Goal: Task Accomplishment & Management: Manage account settings

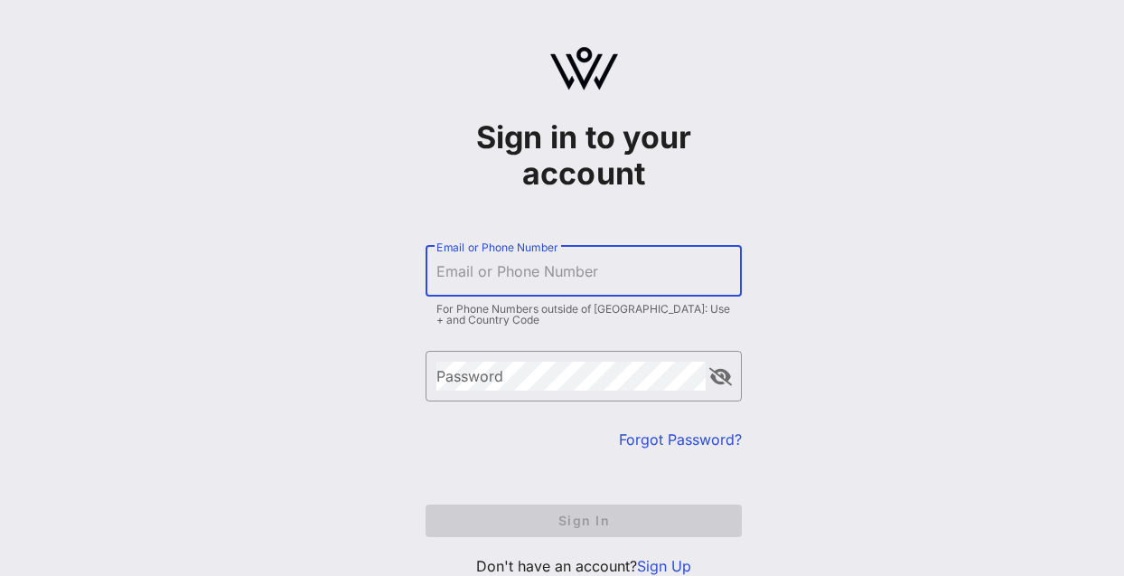
drag, startPoint x: 0, startPoint y: 0, endPoint x: 634, endPoint y: 268, distance: 688.0
click at [634, 268] on input "Email or Phone Number" at bounding box center [583, 271] width 295 height 29
type input "[PERSON_NAME][EMAIL_ADDRESS][PERSON_NAME][DOMAIN_NAME]"
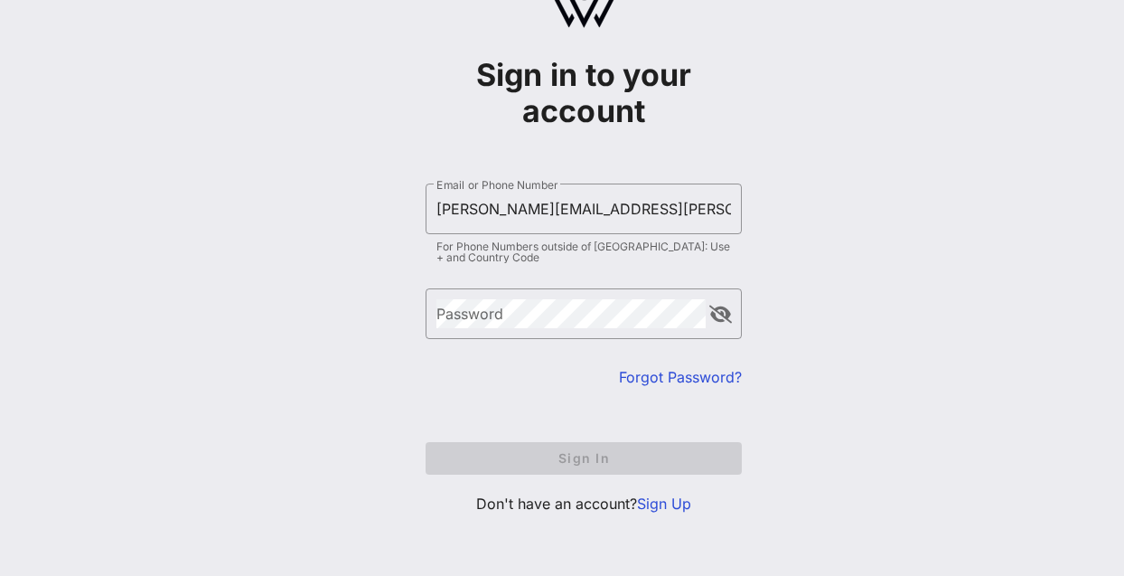
click at [657, 501] on link "Sign Up" at bounding box center [664, 503] width 54 height 18
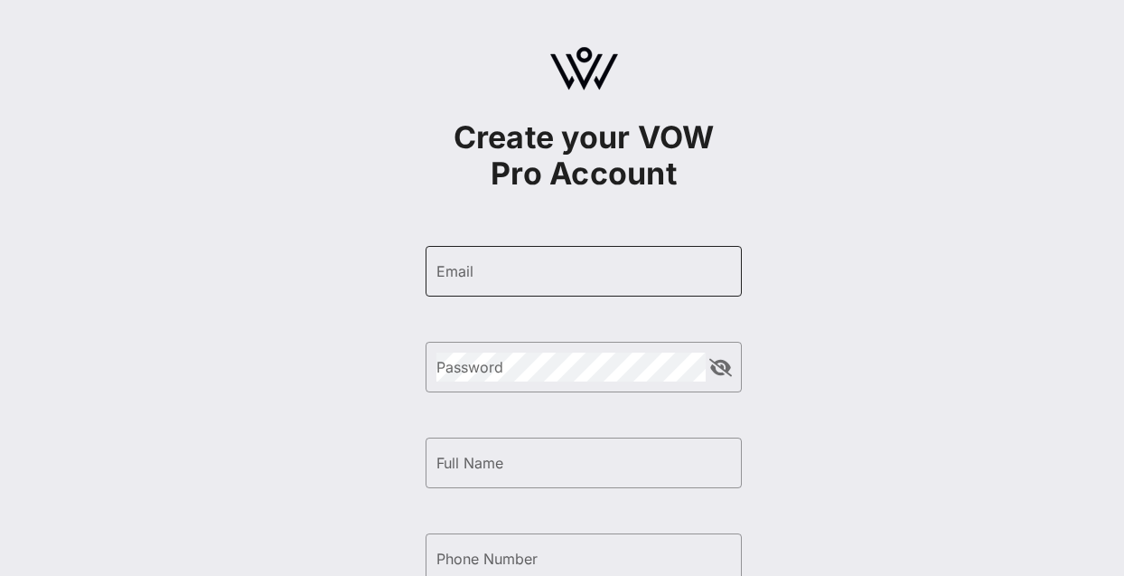
click at [623, 288] on div "Email" at bounding box center [583, 271] width 295 height 51
type input "[PERSON_NAME][EMAIL_ADDRESS][PERSON_NAME][DOMAIN_NAME]"
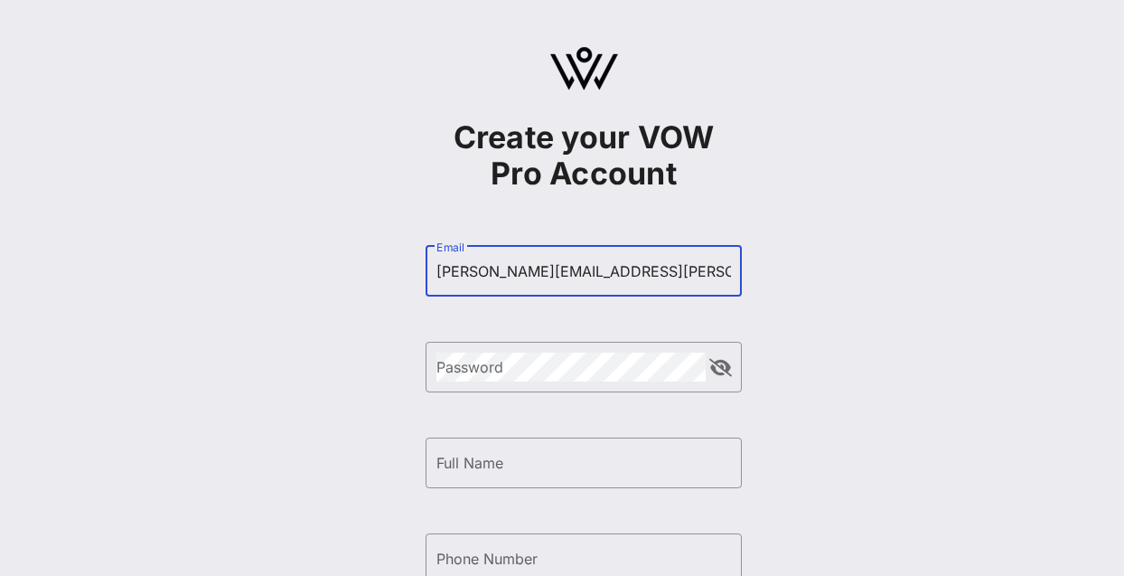
type input "[PERSON_NAME] [PERSON_NAME]"
type input "[PHONE_NUMBER]"
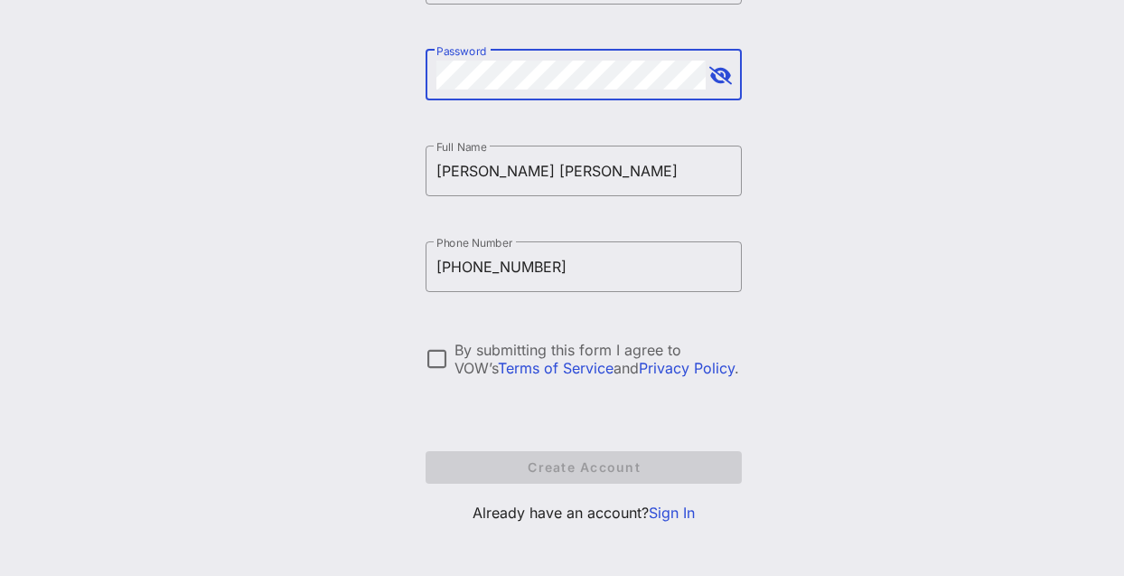
scroll to position [301, 0]
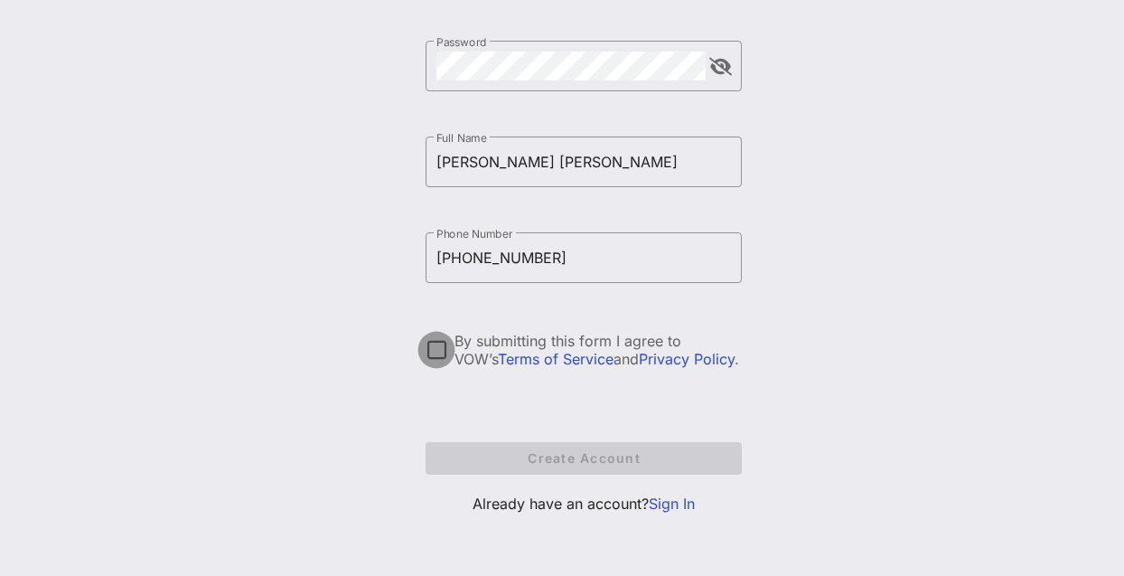
click at [442, 354] on div at bounding box center [436, 349] width 31 height 31
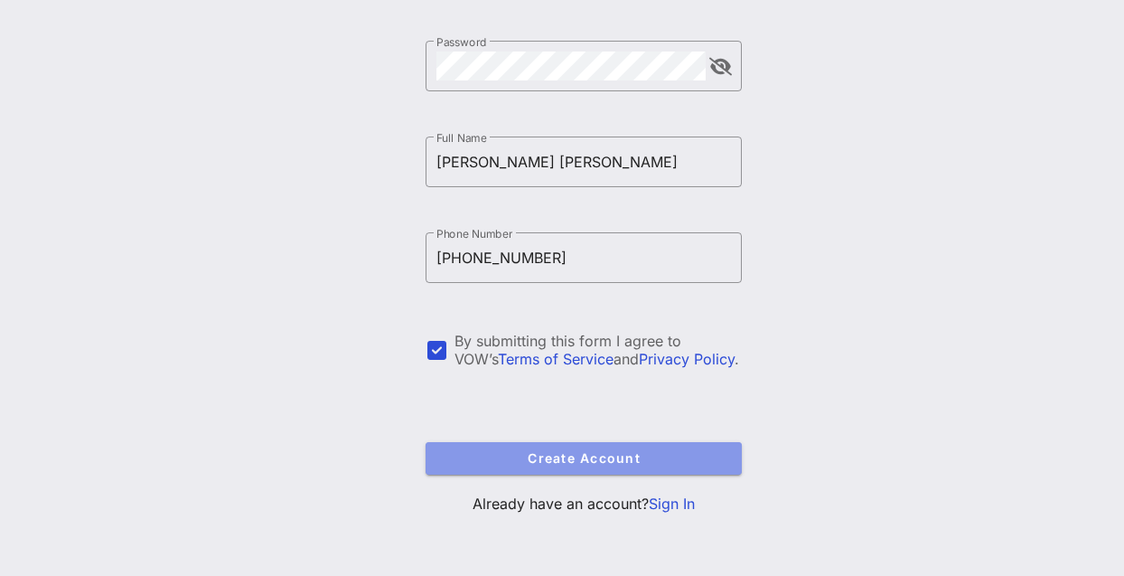
click at [570, 449] on button "Create Account" at bounding box center [584, 458] width 316 height 33
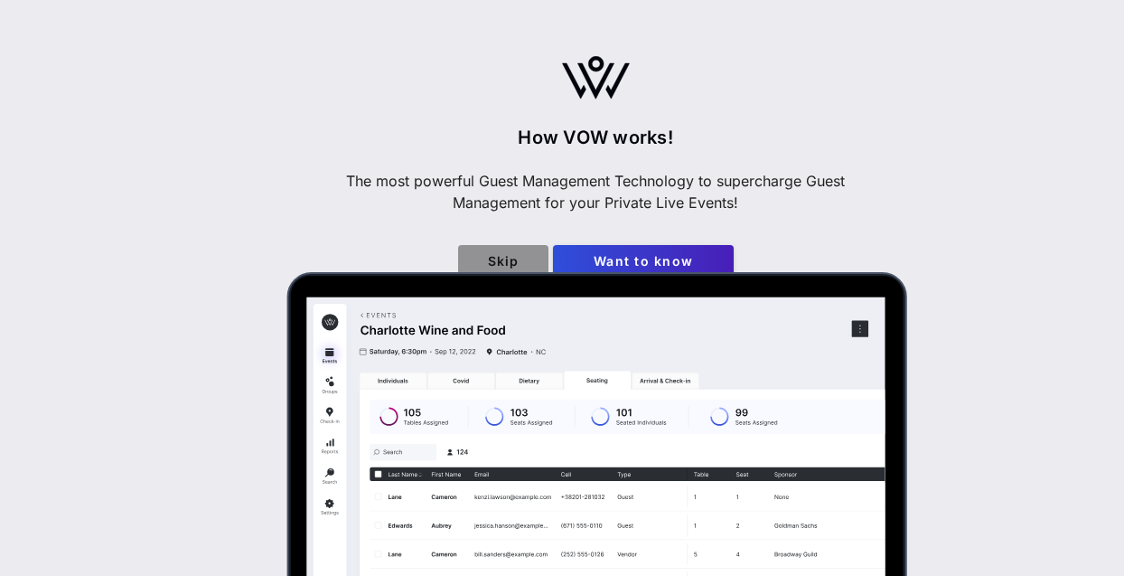
click at [516, 262] on span "Skip" at bounding box center [503, 260] width 61 height 15
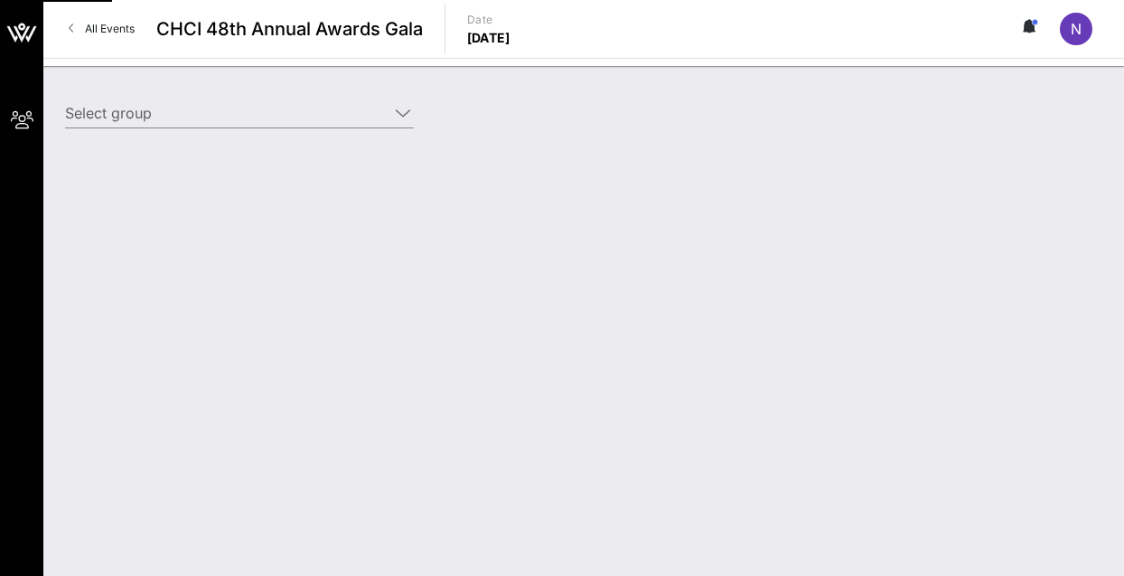
type input "Dell (Dell) [[PERSON_NAME] Jefferson, [EMAIL_ADDRESS][PERSON_NAME][DOMAIN_NAME]]"
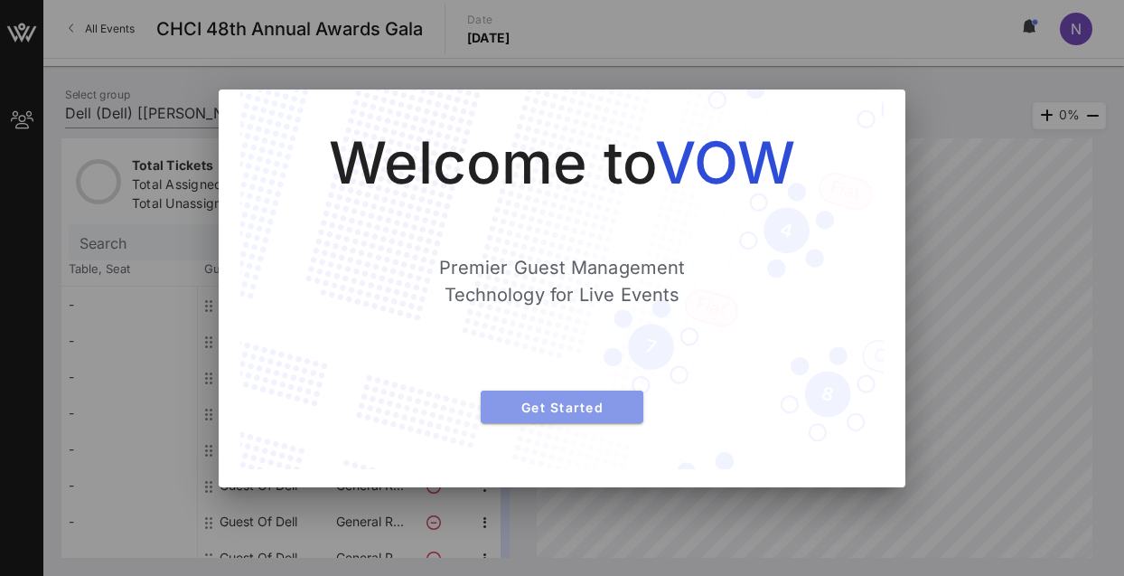
click at [540, 409] on span "Get Started" at bounding box center [562, 406] width 134 height 15
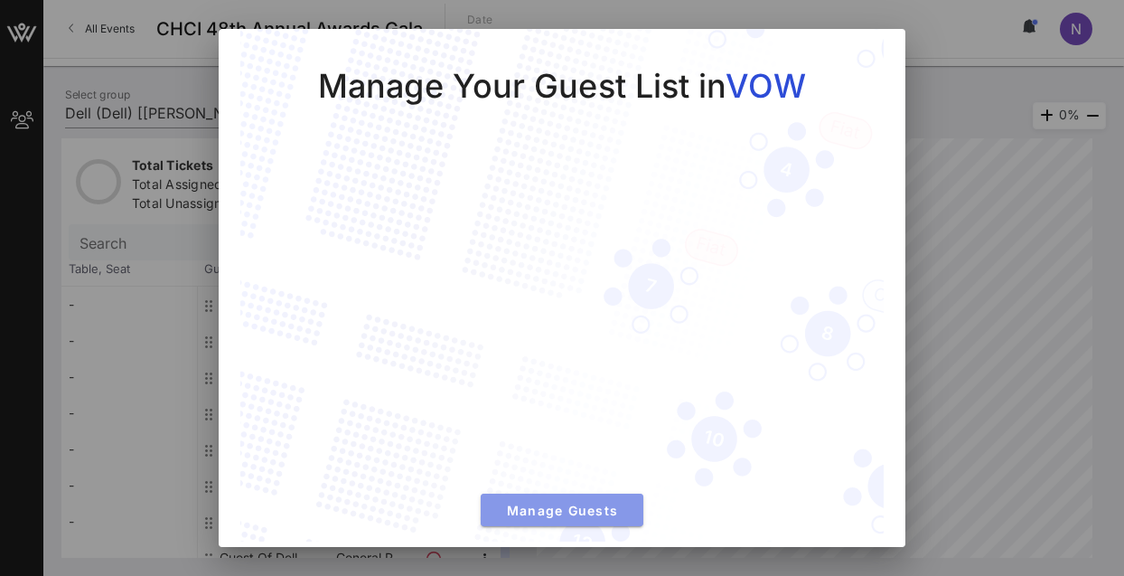
click at [592, 504] on span "Manage Guests" at bounding box center [562, 509] width 134 height 15
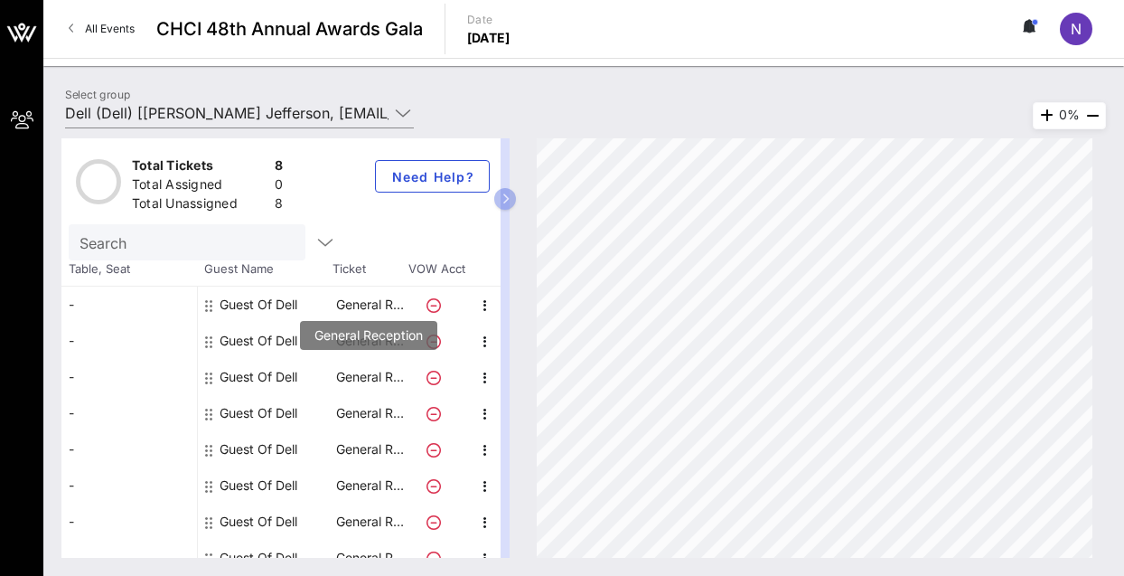
scroll to position [17, 0]
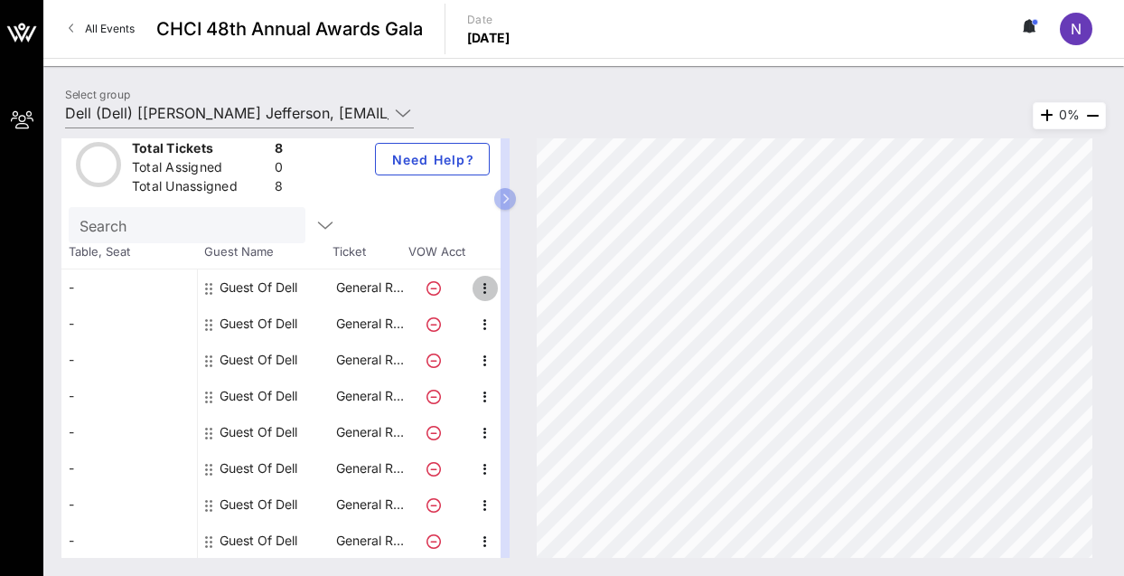
click at [486, 293] on icon "button" at bounding box center [485, 288] width 22 height 22
click at [525, 293] on div "Edit" at bounding box center [530, 293] width 36 height 14
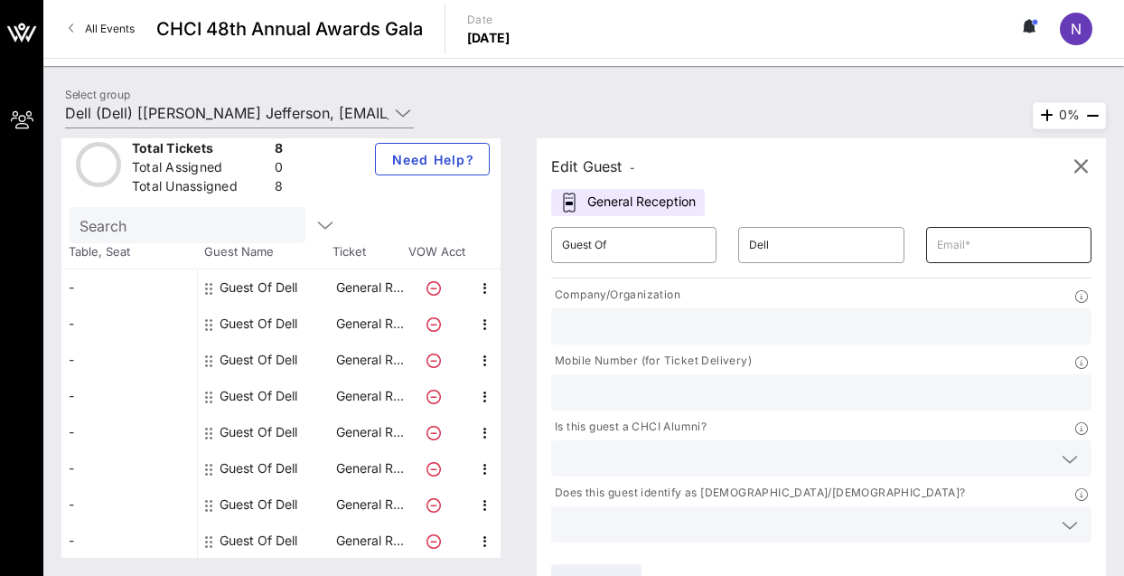
click at [944, 248] on input "text" at bounding box center [1009, 244] width 144 height 29
click at [733, 316] on input "text" at bounding box center [821, 325] width 519 height 23
click at [953, 250] on input "text" at bounding box center [1009, 244] width 144 height 29
type input "[PERSON_NAME][EMAIL_ADDRESS][PERSON_NAME][DOMAIN_NAME]"
type input "Here to Network"
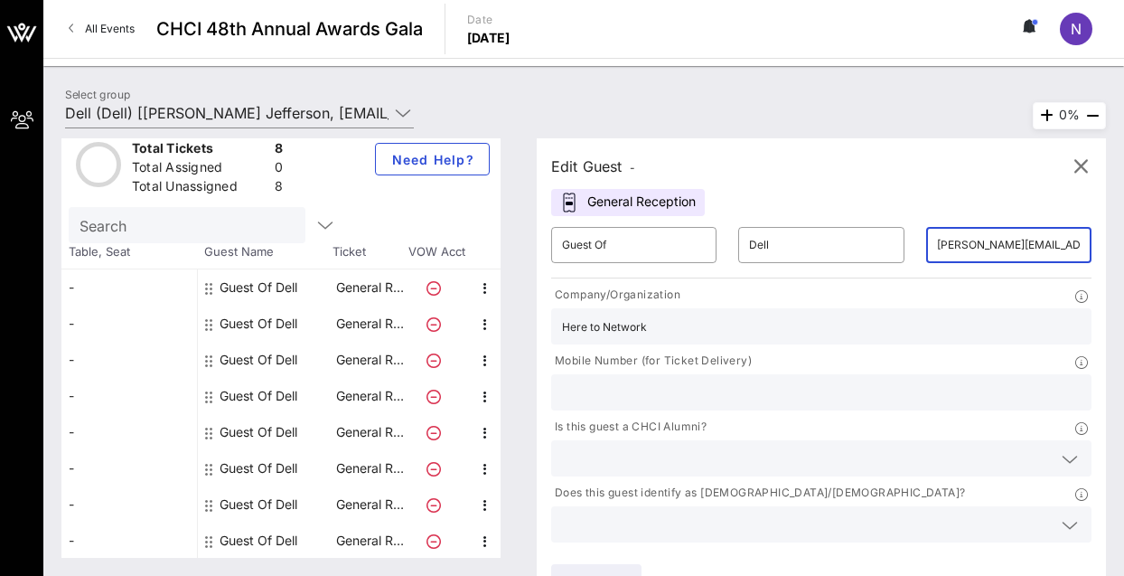
type input "6569947521"
click at [740, 324] on input "Here to Network" at bounding box center [821, 325] width 519 height 23
type input "H"
type input "Dell Technologies"
click at [662, 454] on input "text" at bounding box center [807, 457] width 490 height 23
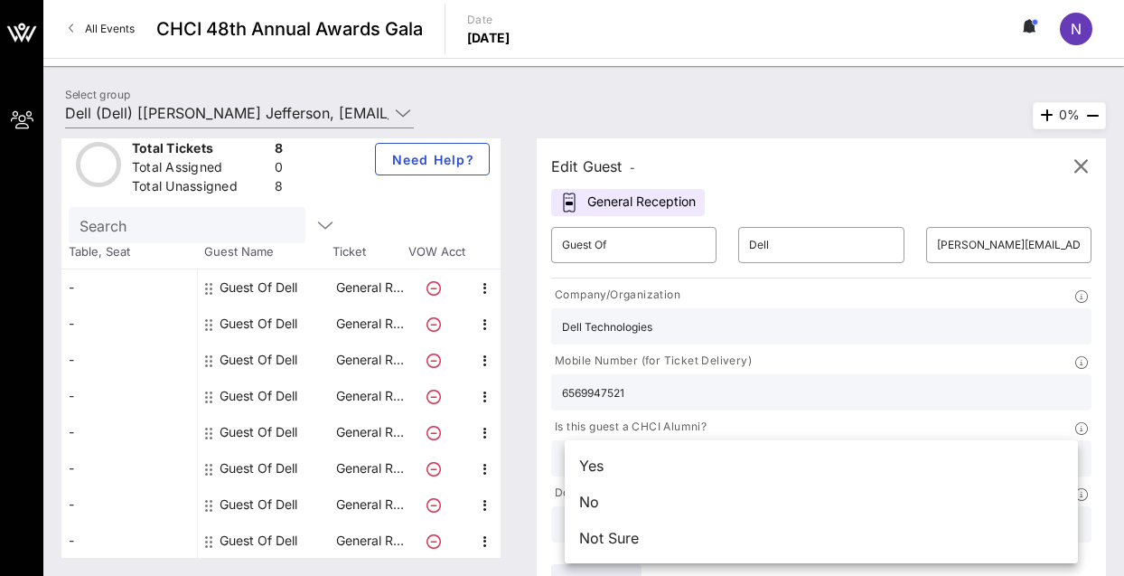
scroll to position [35, 0]
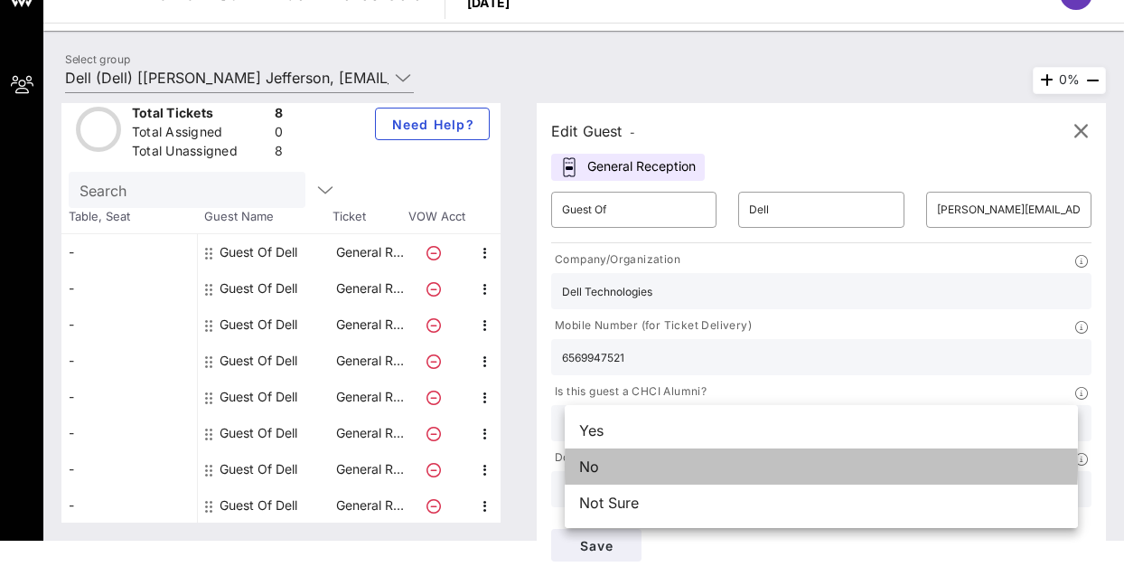
click at [629, 458] on div "No" at bounding box center [821, 466] width 513 height 36
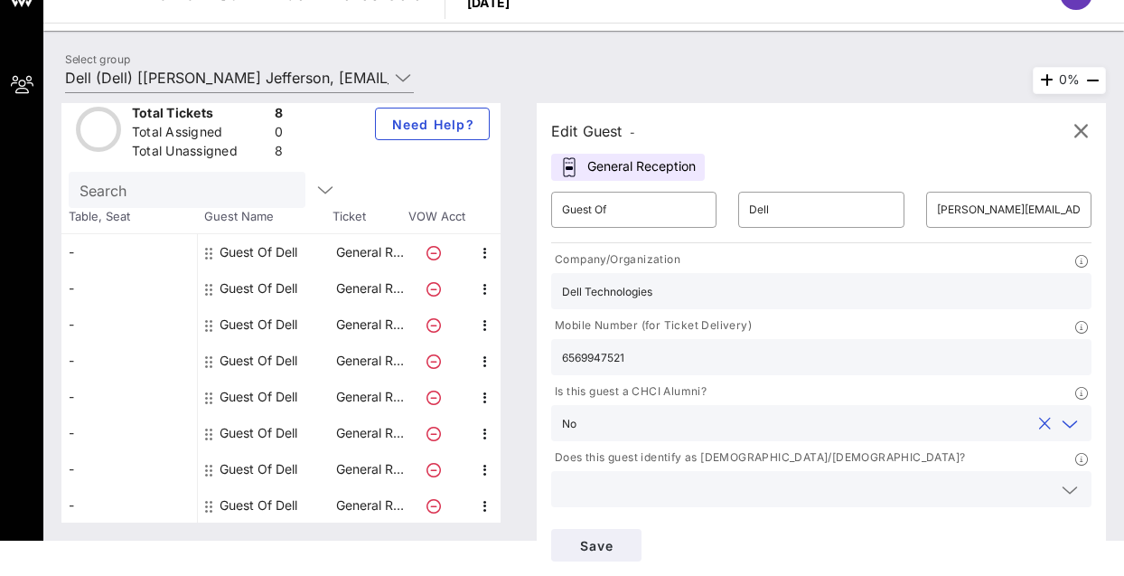
scroll to position [125, 0]
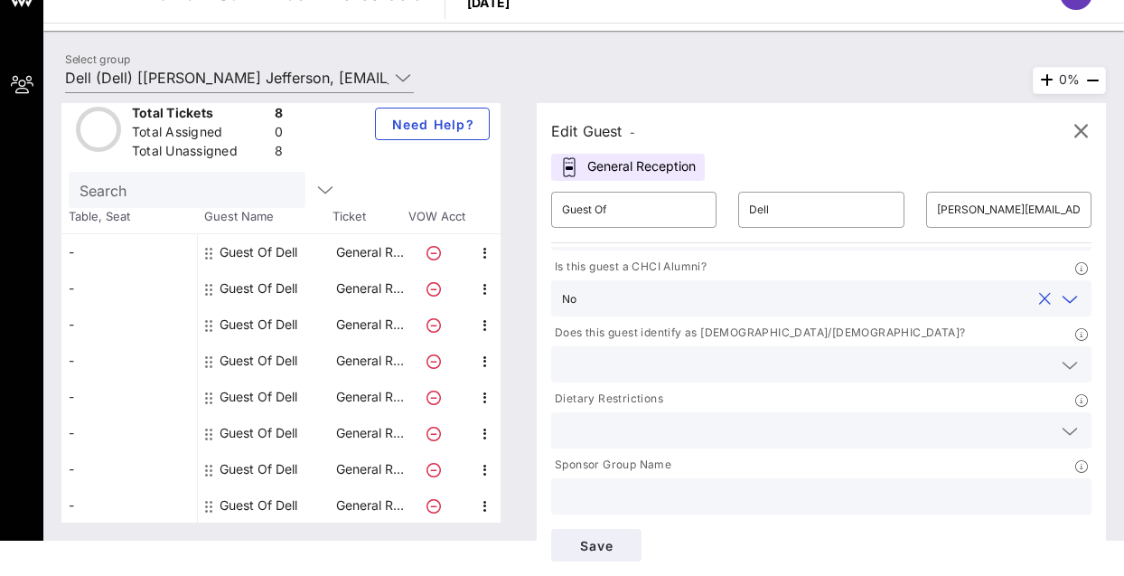
click at [1056, 353] on div at bounding box center [821, 364] width 519 height 36
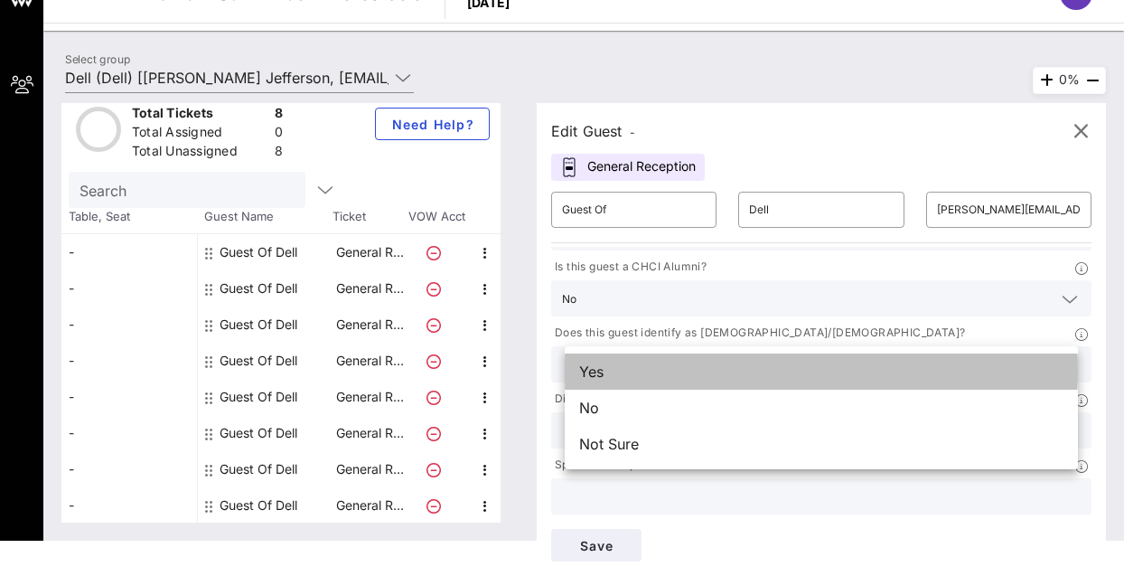
click at [923, 381] on div "Yes" at bounding box center [821, 371] width 513 height 36
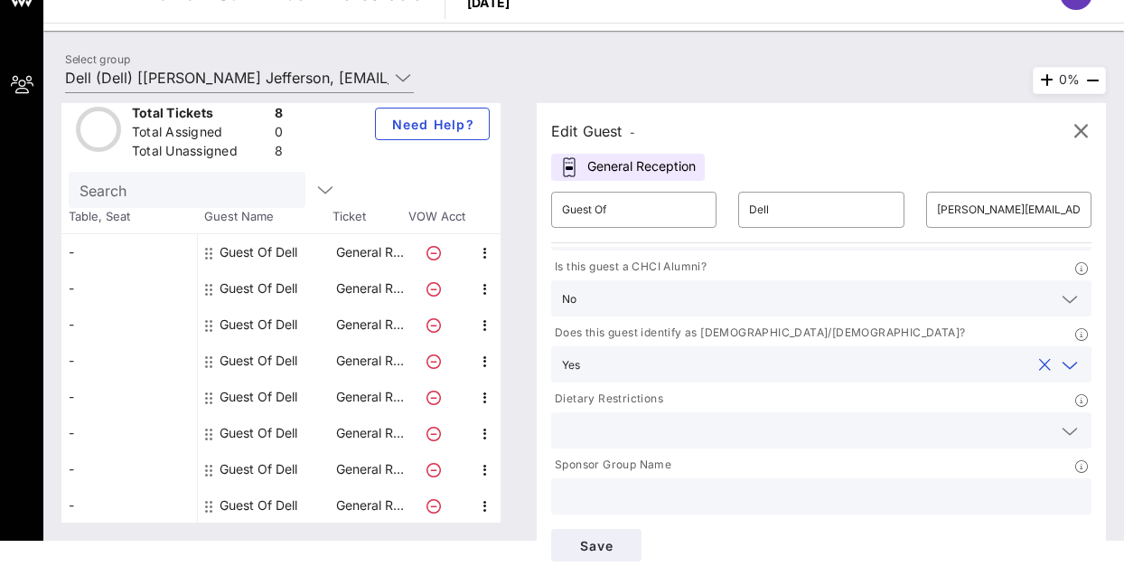
click at [1062, 430] on icon at bounding box center [1070, 431] width 16 height 22
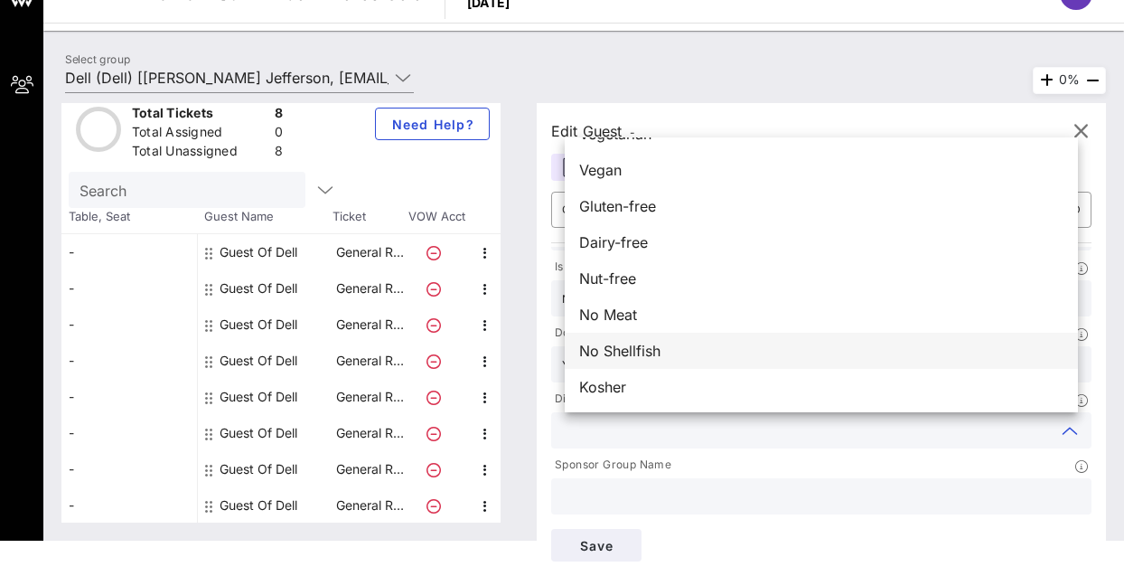
scroll to position [0, 0]
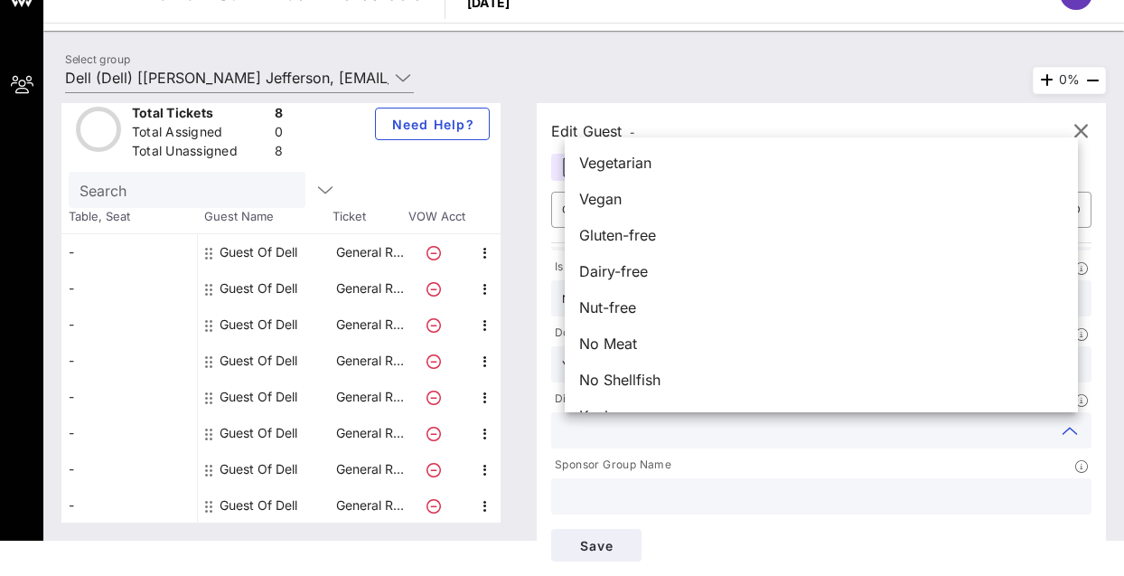
click at [840, 495] on input "text" at bounding box center [821, 495] width 519 height 23
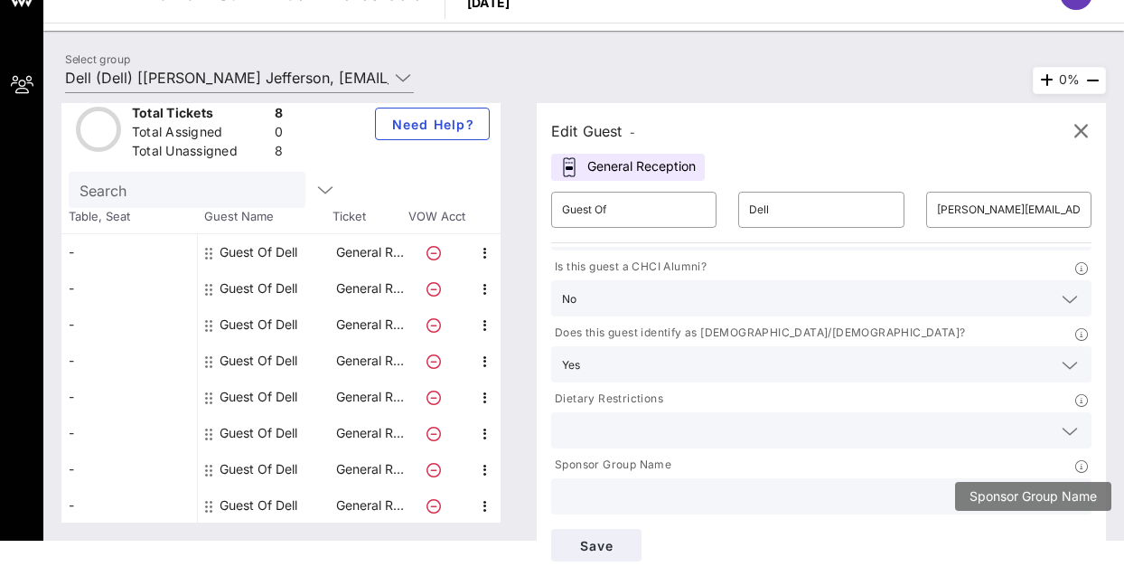
click at [1075, 461] on icon at bounding box center [1081, 466] width 13 height 13
click at [905, 499] on input "text" at bounding box center [821, 495] width 519 height 23
type input "Dell Technologies"
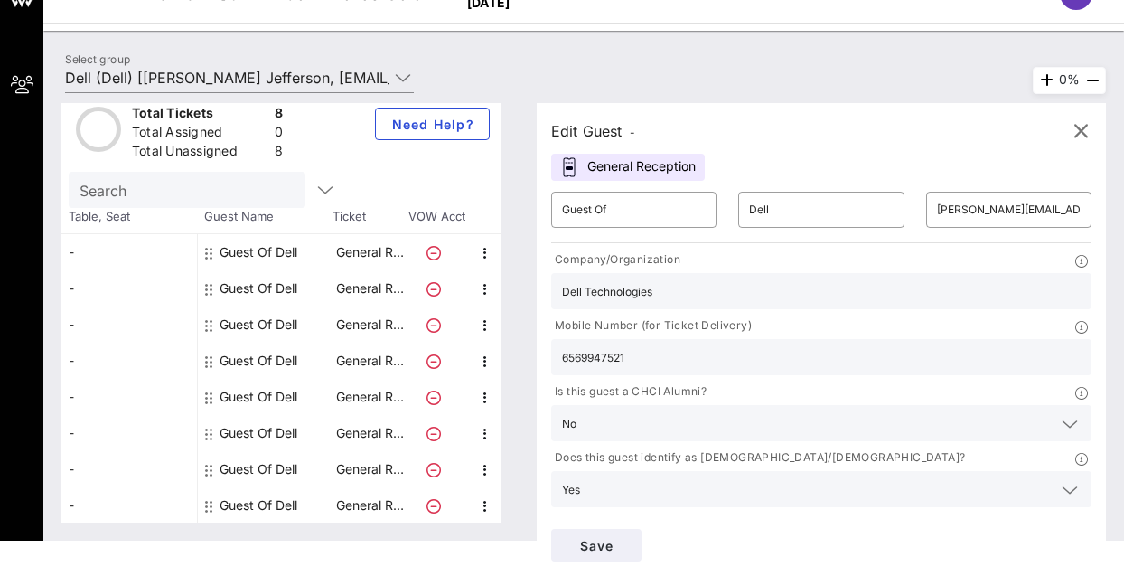
scroll to position [125, 0]
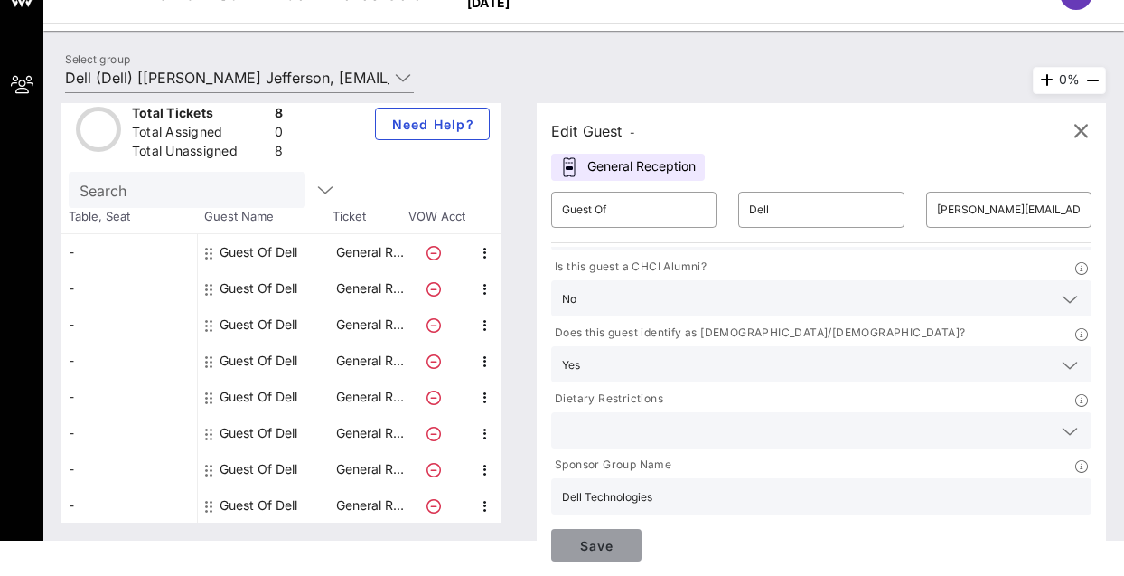
click at [619, 557] on button "Save" at bounding box center [596, 545] width 90 height 33
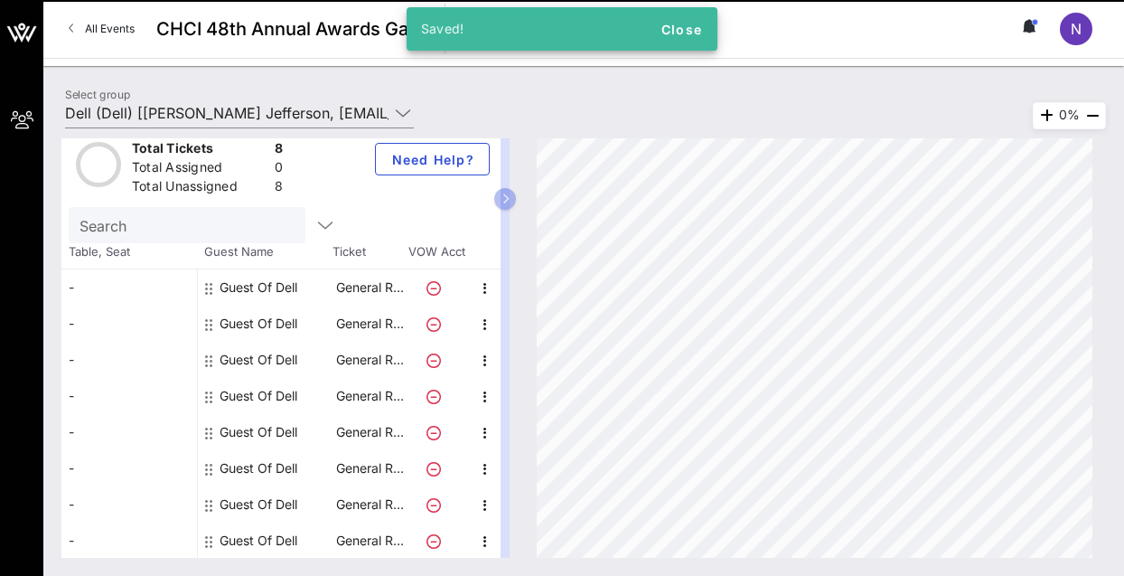
scroll to position [0, 0]
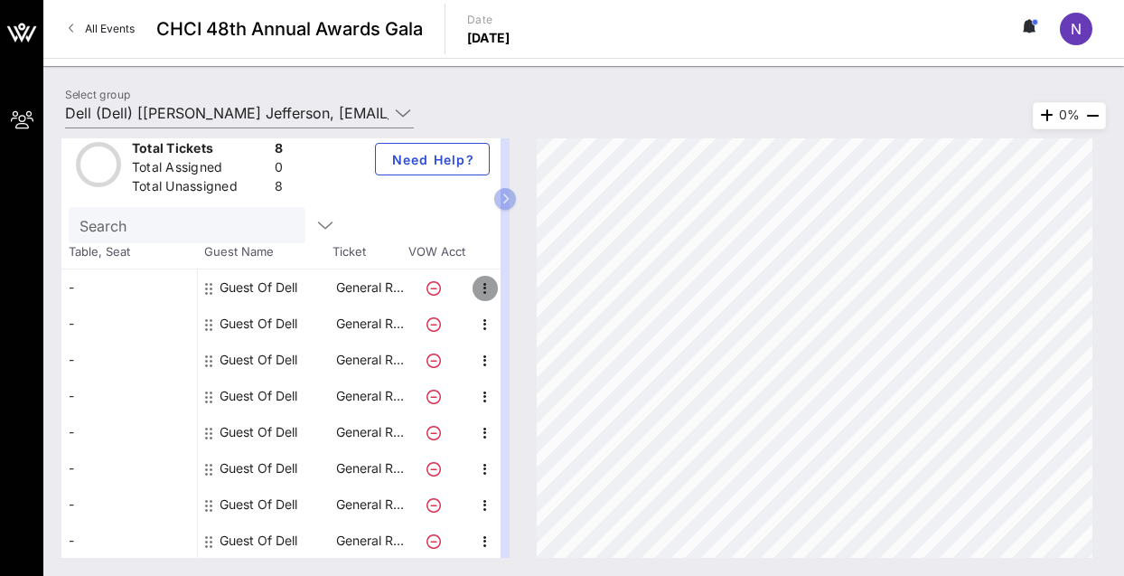
click at [483, 292] on icon "button" at bounding box center [485, 288] width 22 height 22
click at [516, 202] on button "button" at bounding box center [505, 199] width 22 height 22
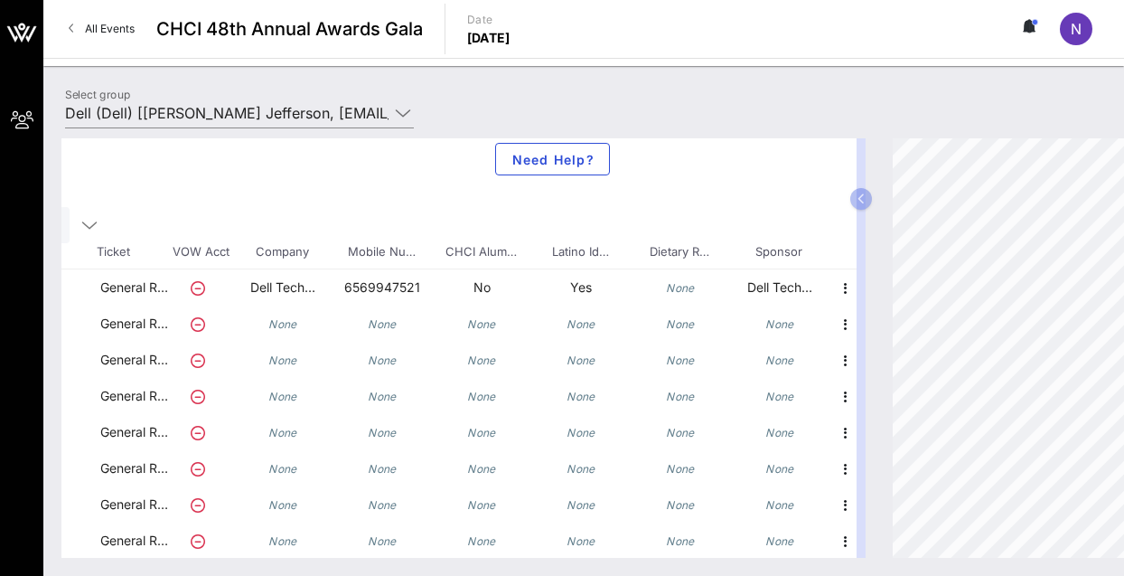
scroll to position [17, 253]
click at [831, 324] on icon "button" at bounding box center [842, 325] width 22 height 22
click at [868, 333] on div "Edit" at bounding box center [874, 329] width 36 height 14
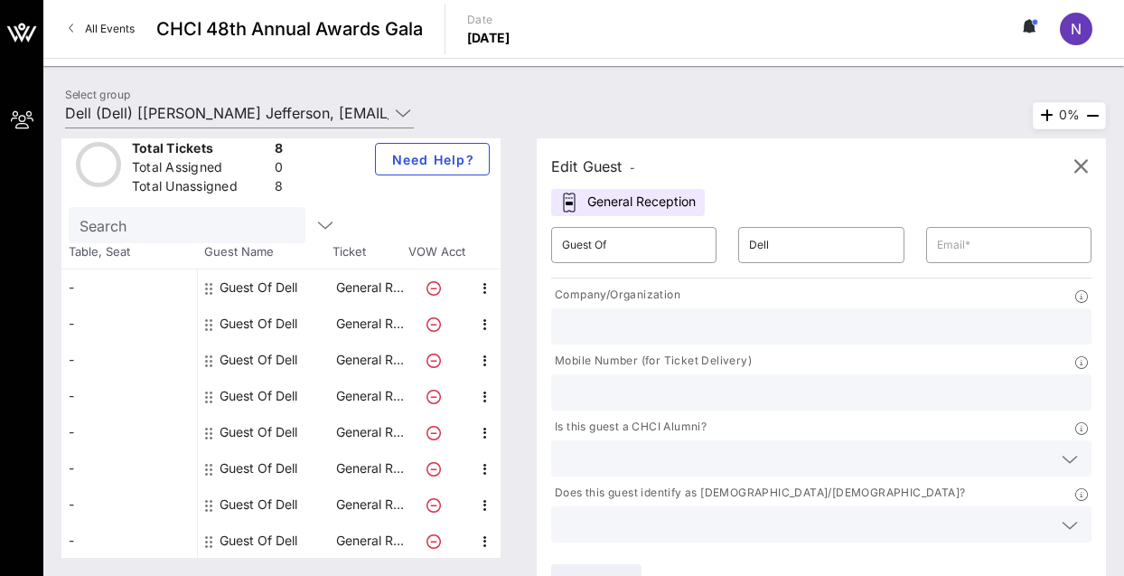
scroll to position [17, 0]
click at [1000, 242] on input "text" at bounding box center [1009, 244] width 144 height 29
type input "m"
paste input "[EMAIL_ADDRESS][DOMAIN_NAME]"
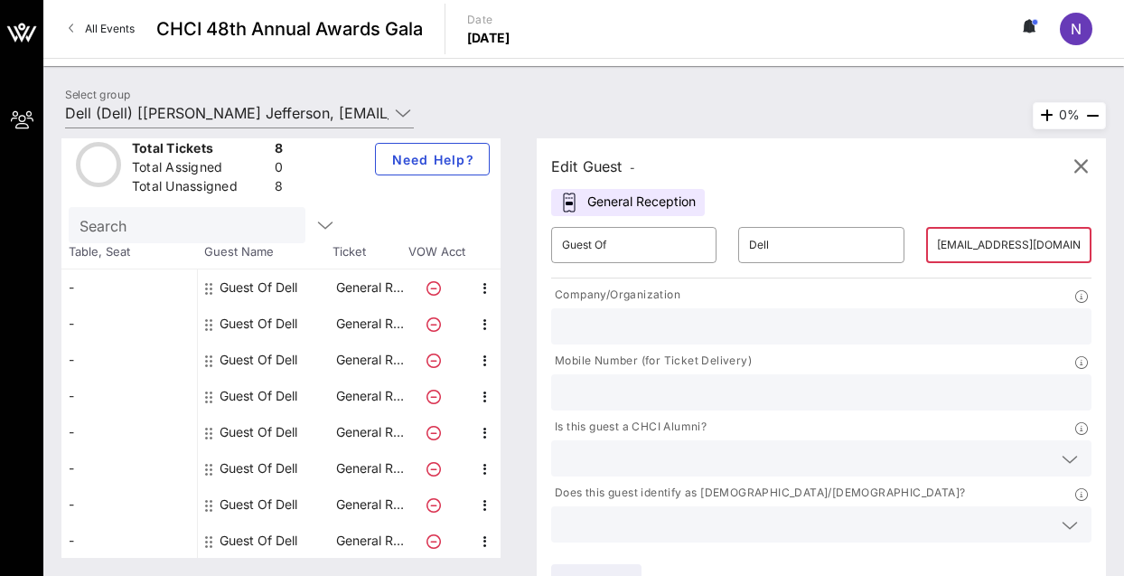
scroll to position [0, 10]
type input "[EMAIL_ADDRESS][DOMAIN_NAME]"
click at [825, 328] on input "text" at bounding box center [821, 325] width 519 height 23
type input "Dell Technologies"
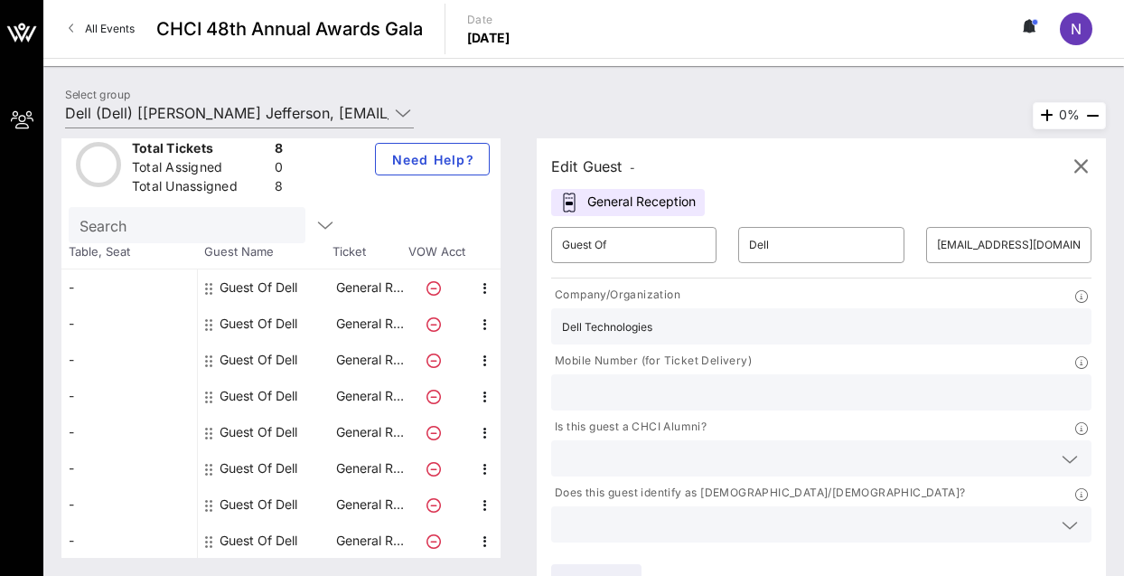
type input "4102921408"
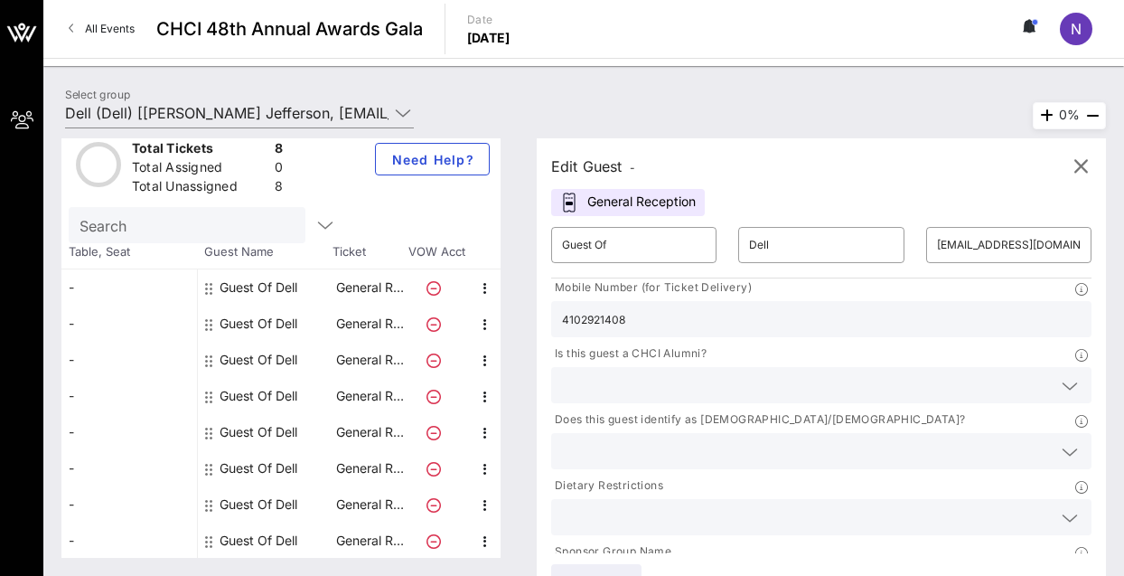
click at [765, 324] on input "4102921408" at bounding box center [821, 318] width 519 height 23
click at [748, 319] on input "text" at bounding box center [821, 318] width 519 height 23
paste input "[PHONE_NUMBER]"
click at [672, 397] on div at bounding box center [821, 385] width 519 height 36
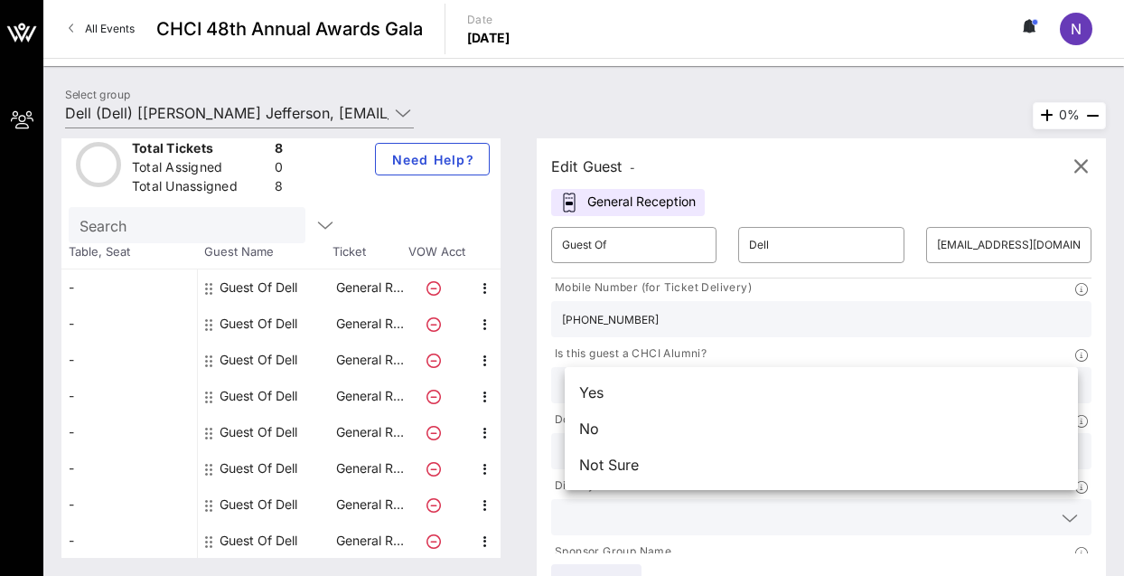
click at [625, 311] on input "[PHONE_NUMBER]" at bounding box center [821, 318] width 519 height 23
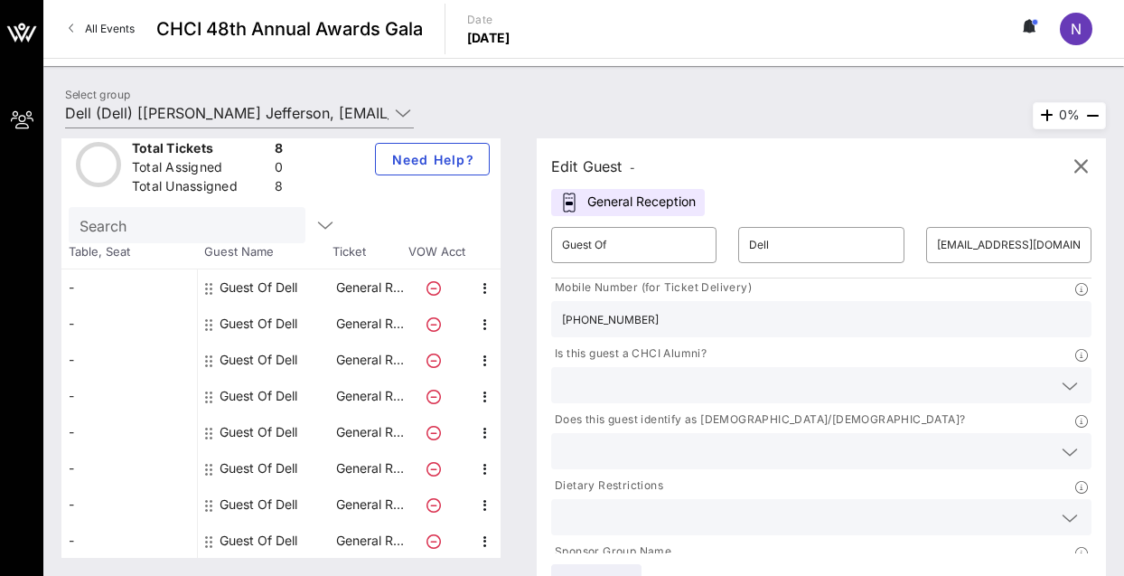
click at [623, 316] on input "[PHONE_NUMBER]" at bounding box center [821, 318] width 519 height 23
type input "5122898558"
click at [715, 384] on input "text" at bounding box center [807, 384] width 490 height 23
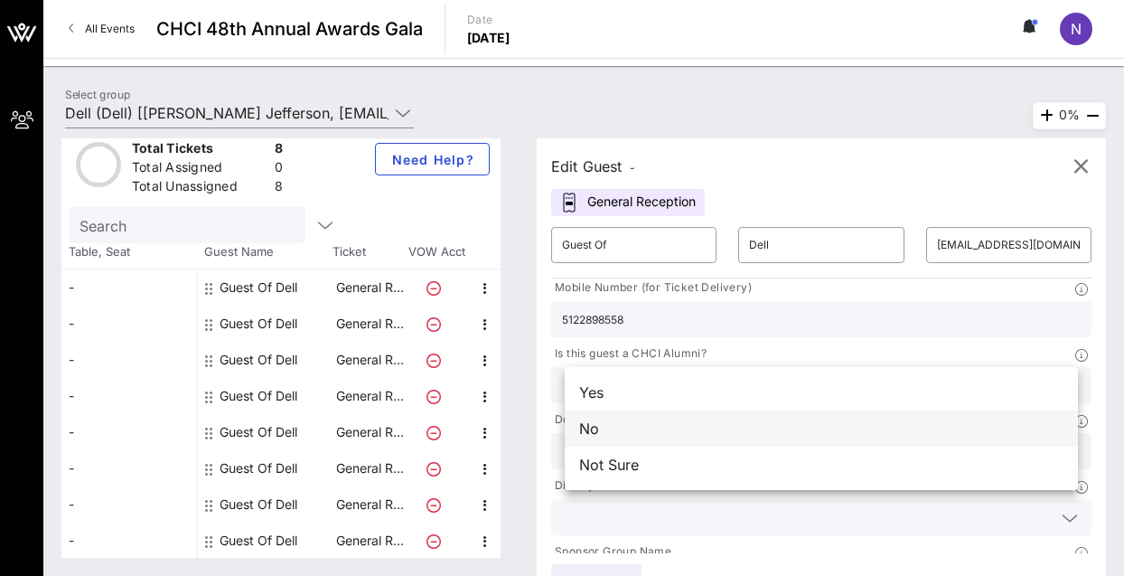
click at [709, 431] on div "No" at bounding box center [821, 428] width 513 height 36
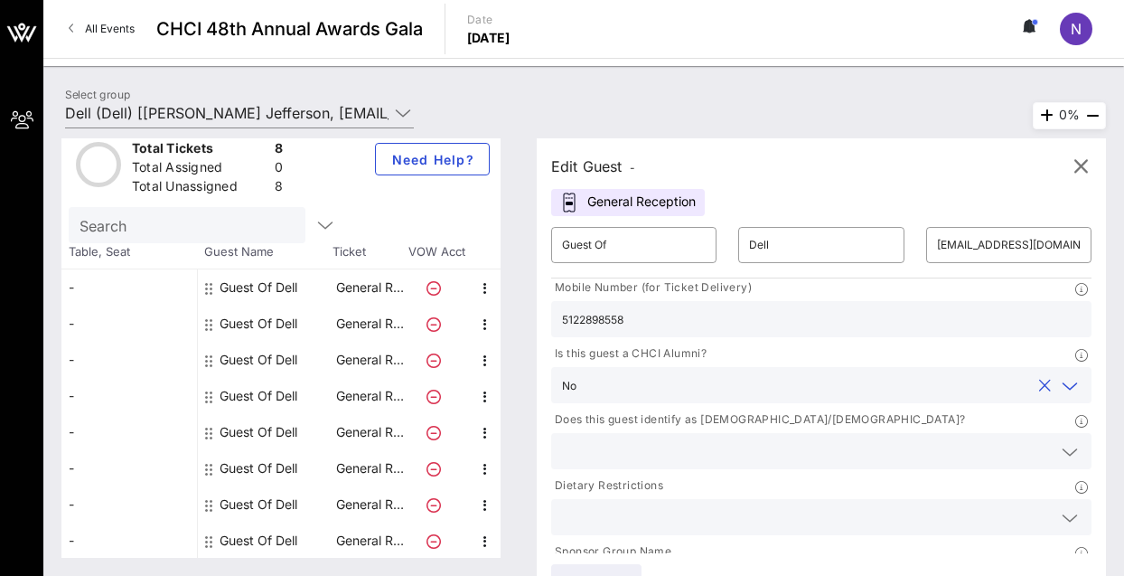
click at [693, 455] on input "text" at bounding box center [807, 450] width 490 height 23
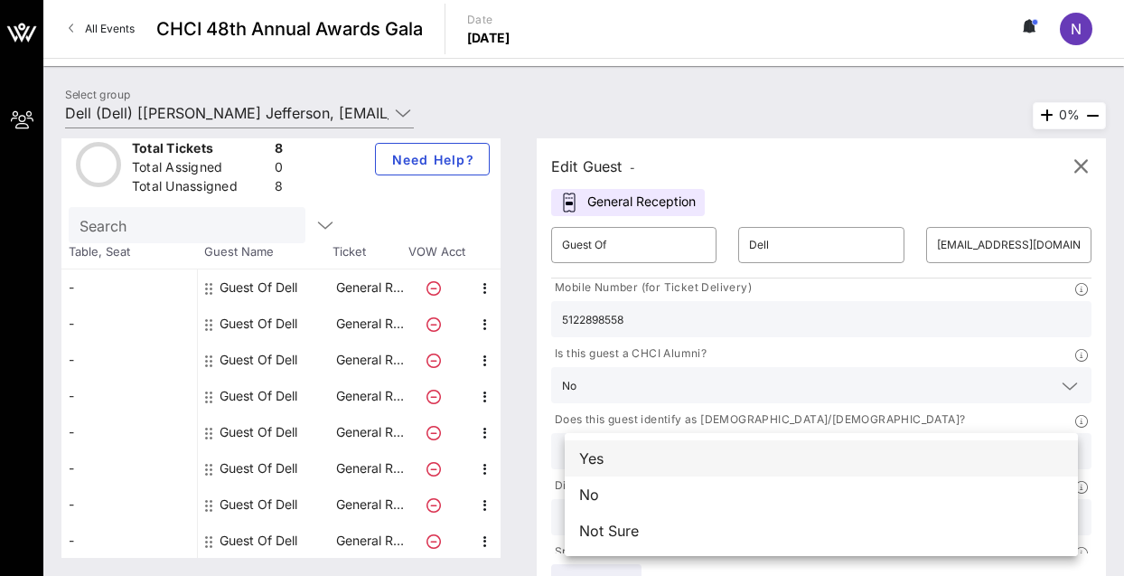
click at [678, 466] on div "Yes" at bounding box center [821, 458] width 513 height 36
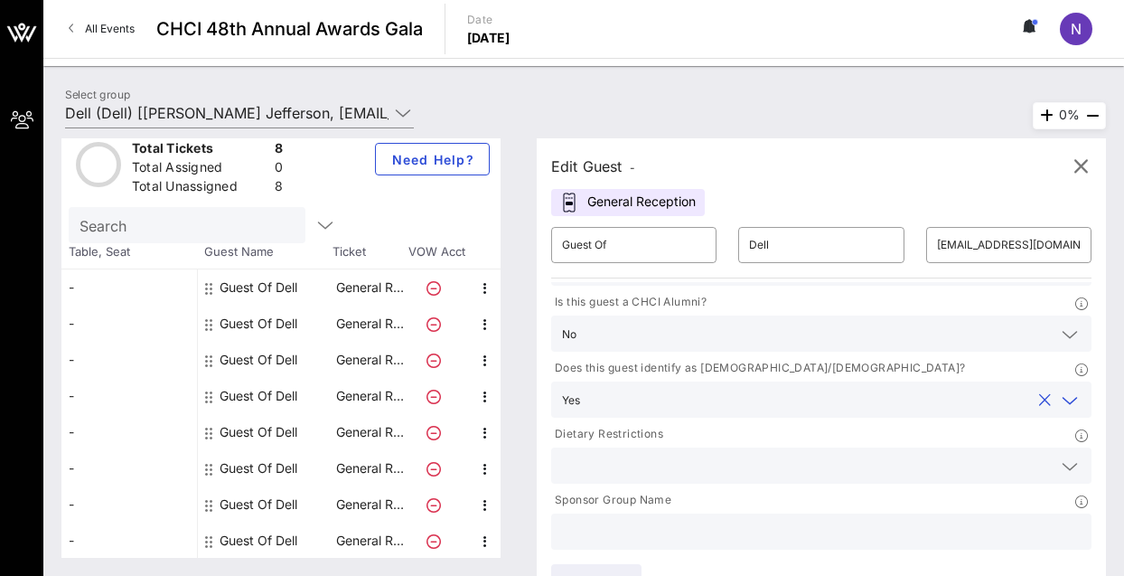
scroll to position [125, 0]
click at [667, 542] on input "text" at bounding box center [821, 531] width 519 height 23
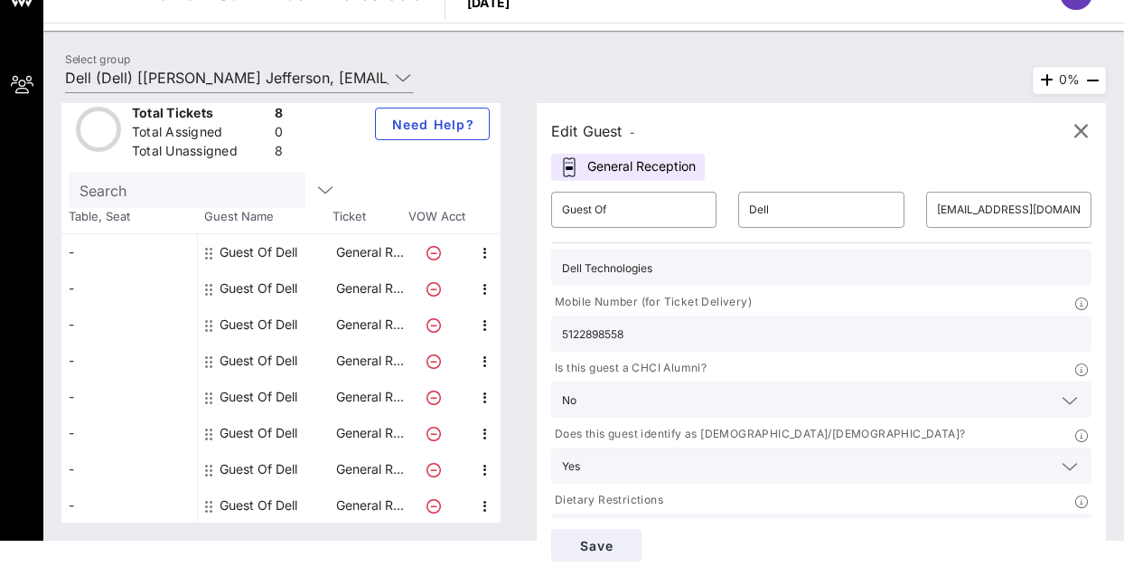
scroll to position [0, 0]
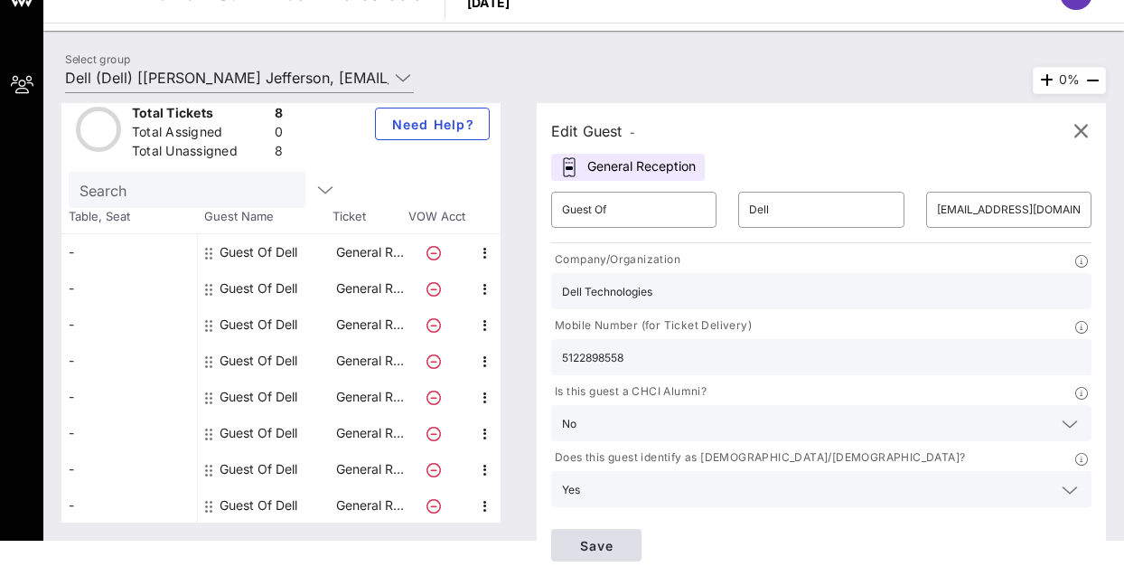
type input "Dell Technologies"
click at [622, 552] on span "Save" at bounding box center [596, 545] width 61 height 15
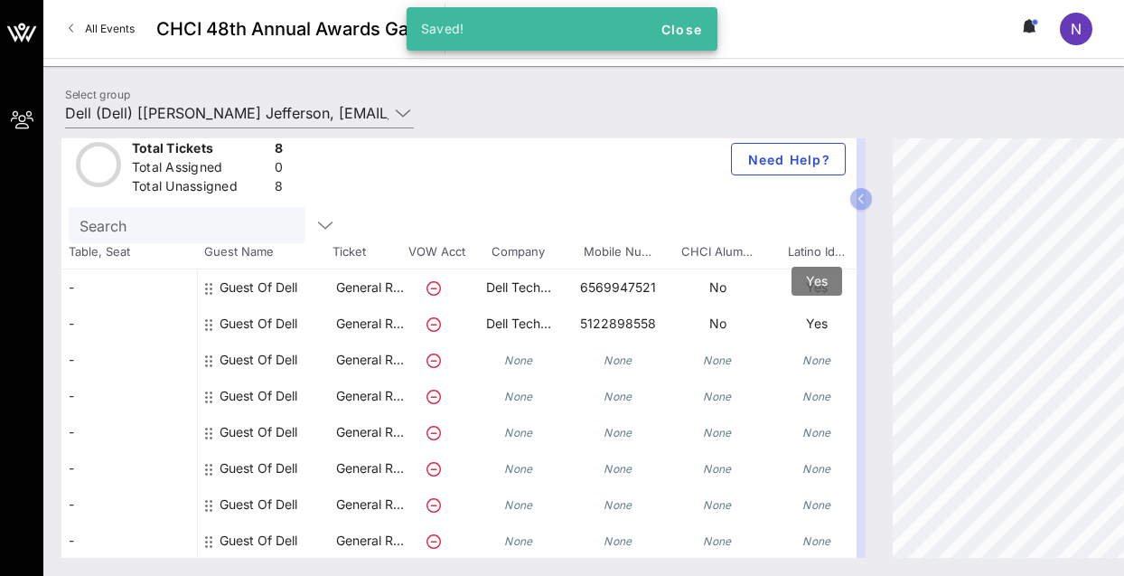
scroll to position [17, 253]
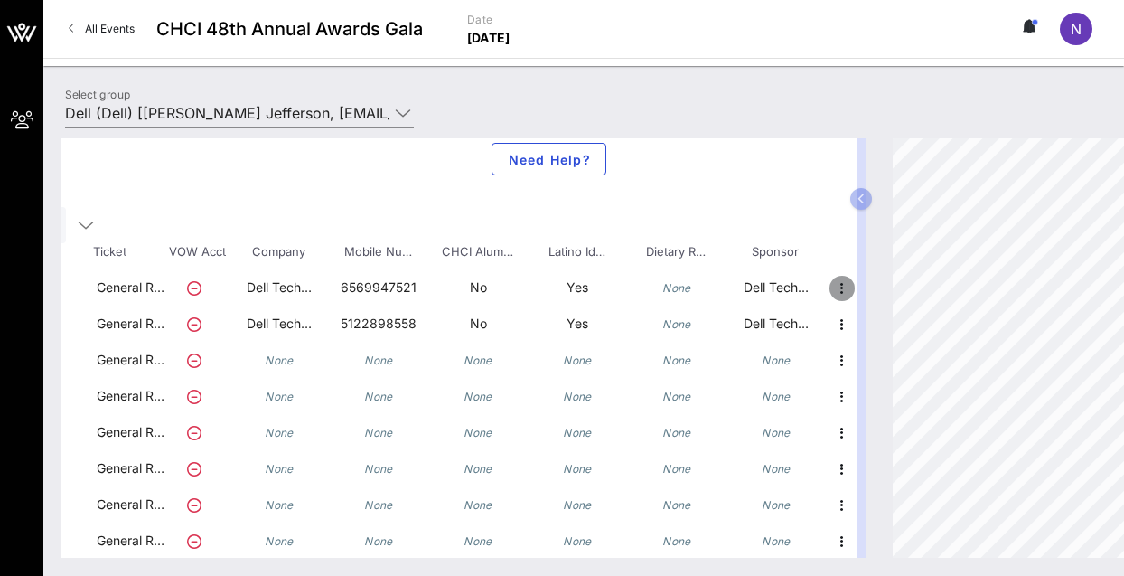
click at [831, 289] on icon "button" at bounding box center [842, 288] width 22 height 22
click at [860, 296] on div "Edit" at bounding box center [874, 293] width 36 height 14
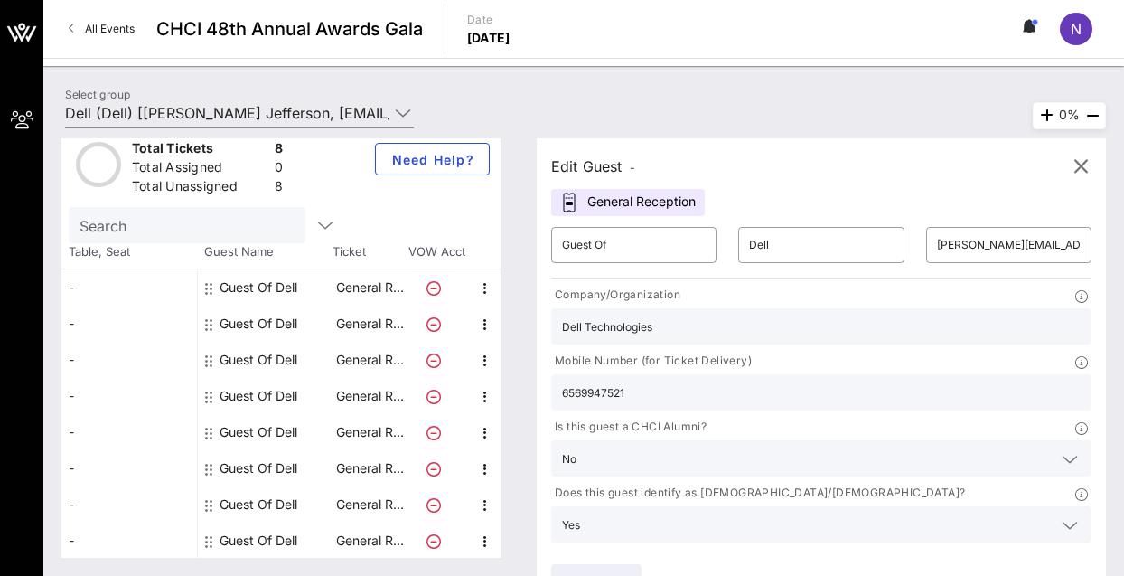
click at [675, 399] on input "6569947521" at bounding box center [821, 391] width 519 height 23
type input "6"
paste input "[PHONE_NUMBER]"
click at [624, 397] on input "[PHONE_NUMBER]" at bounding box center [821, 391] width 519 height 23
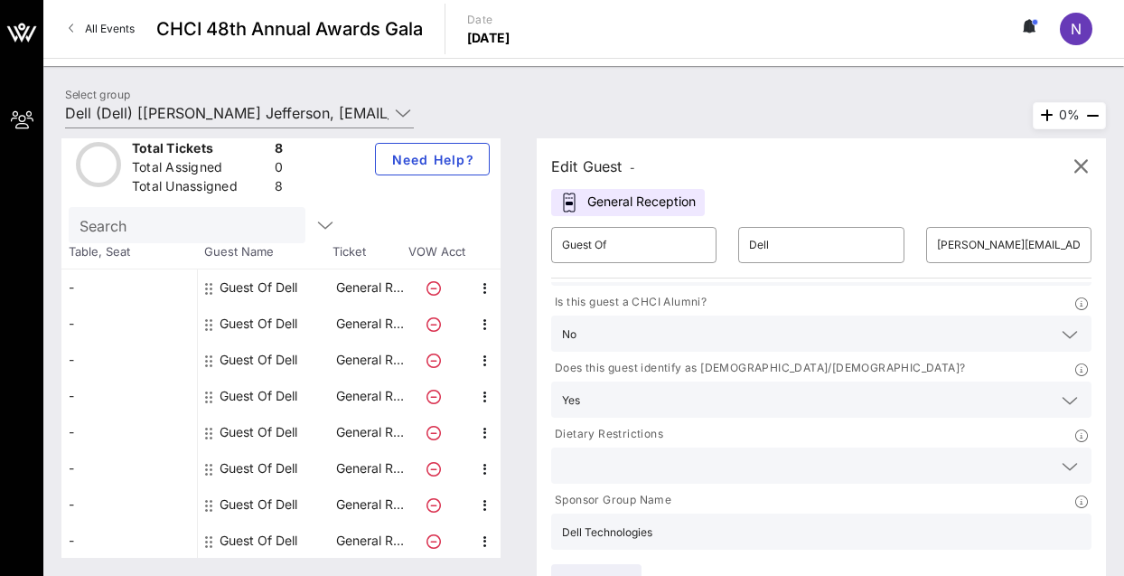
scroll to position [35, 0]
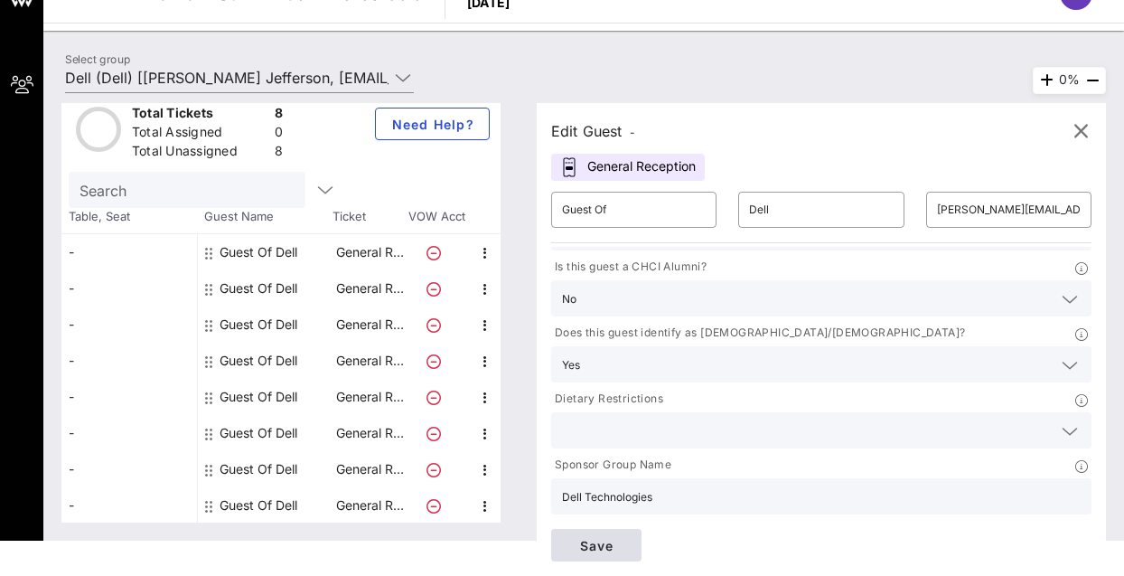
type input "5122898558"
click at [615, 552] on button "Save" at bounding box center [596, 545] width 90 height 33
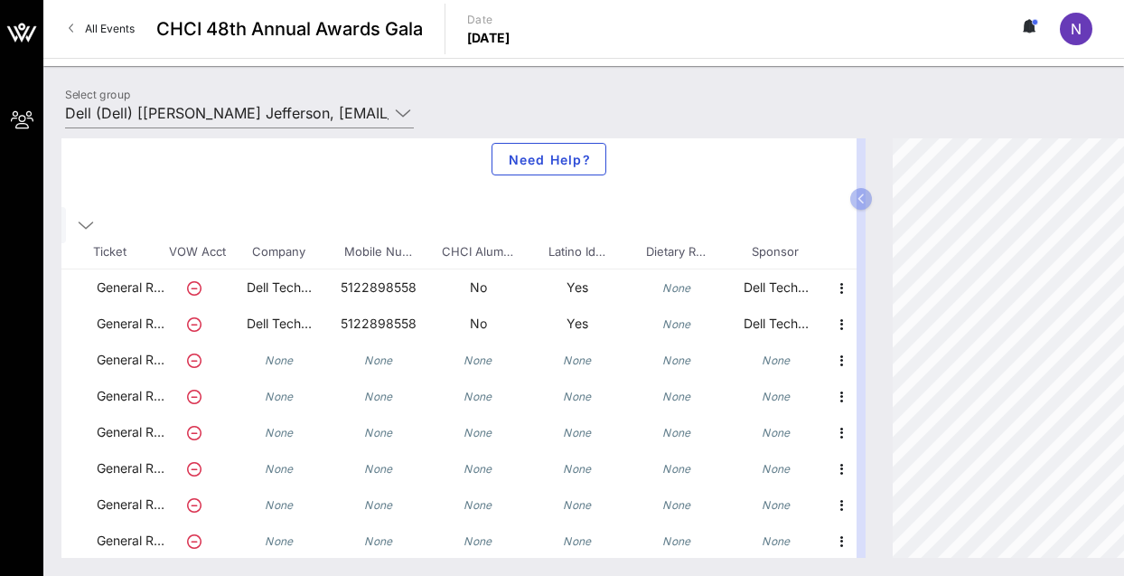
scroll to position [17, 253]
click at [831, 363] on icon "button" at bounding box center [842, 361] width 22 height 22
click at [865, 371] on div "Edit" at bounding box center [874, 365] width 36 height 14
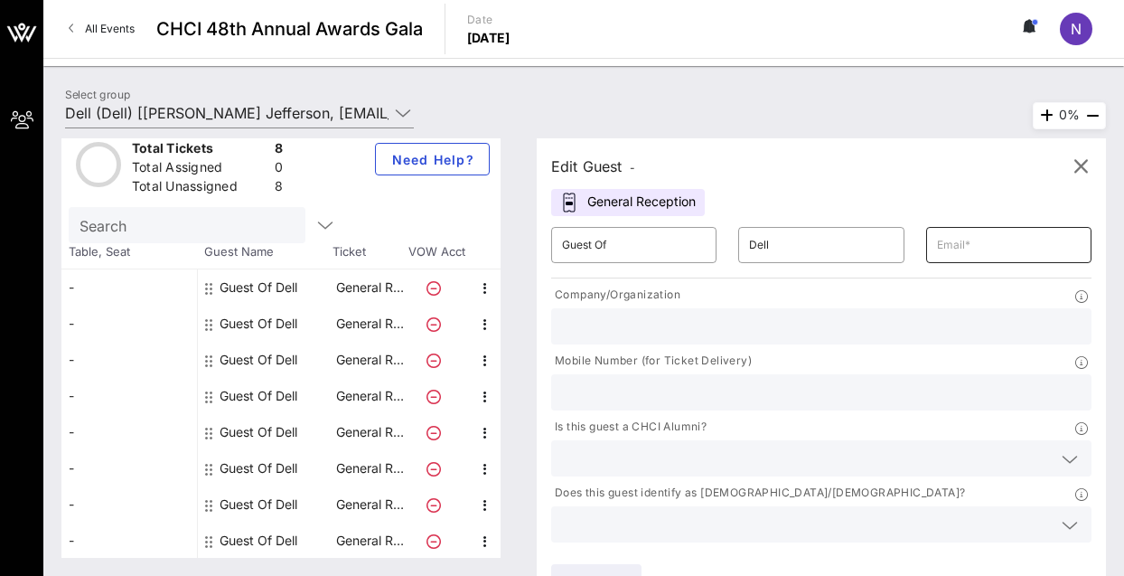
click at [946, 257] on input "text" at bounding box center [1009, 244] width 144 height 29
type input "[PERSON_NAME][EMAIL_ADDRESS][PERSON_NAME][DOMAIN_NAME]"
type input "1379103"
type input "4102921408"
click at [882, 319] on input "1379103" at bounding box center [821, 325] width 519 height 23
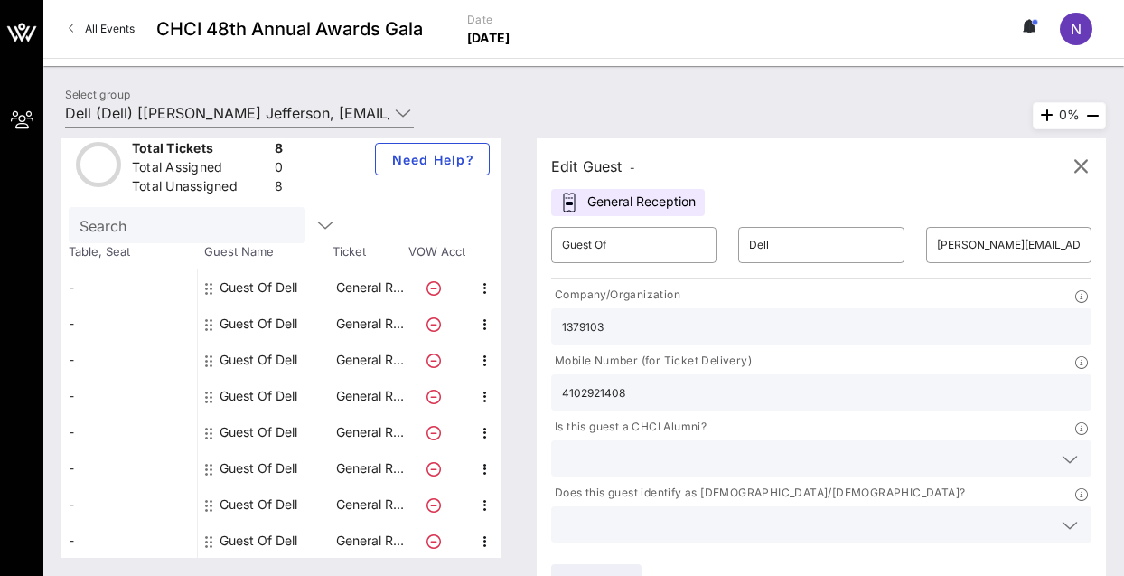
click at [882, 319] on input "1379103" at bounding box center [821, 325] width 519 height 23
type input "Dell Technologies"
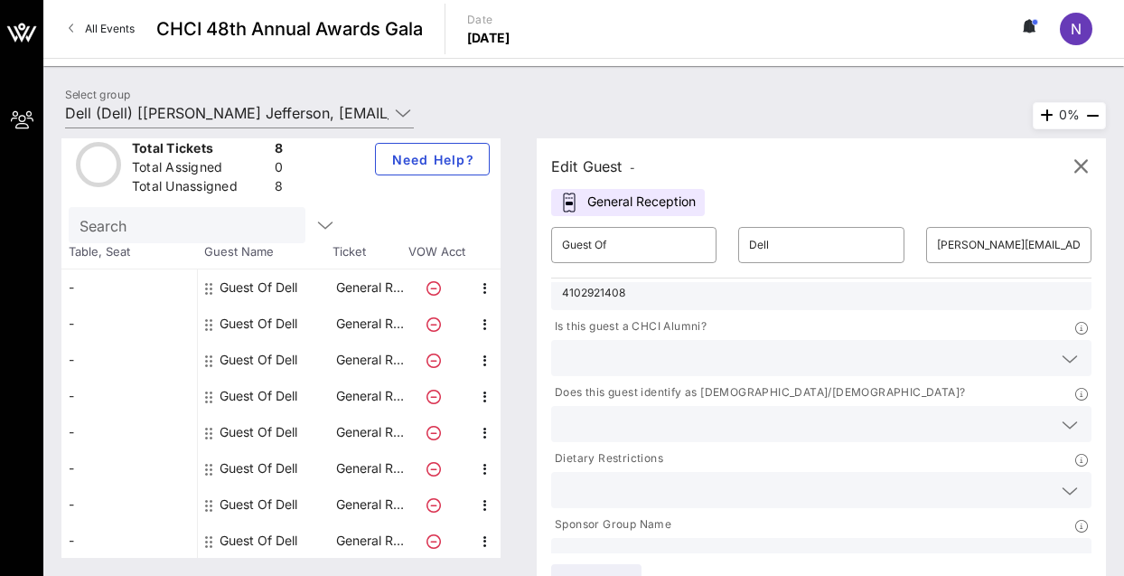
scroll to position [105, 0]
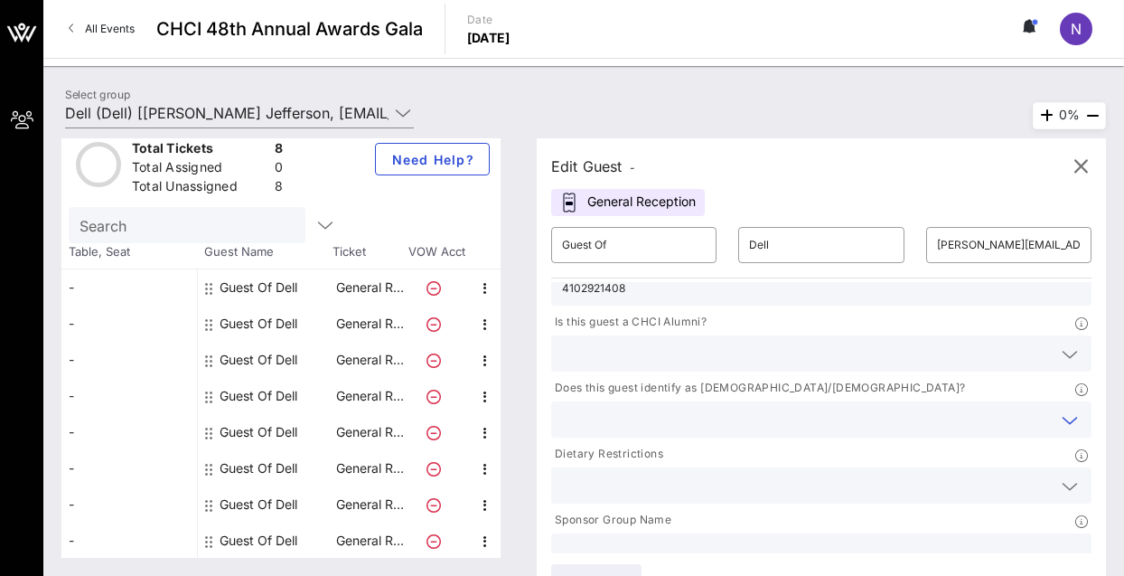
click at [713, 422] on input "text" at bounding box center [807, 419] width 490 height 23
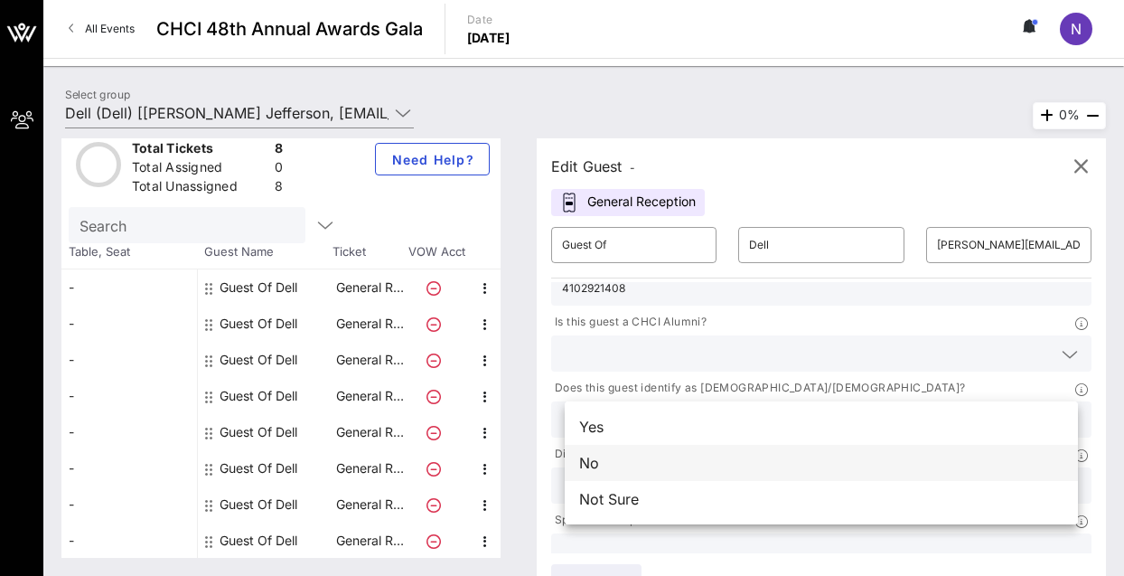
click at [745, 460] on div "No" at bounding box center [821, 463] width 513 height 36
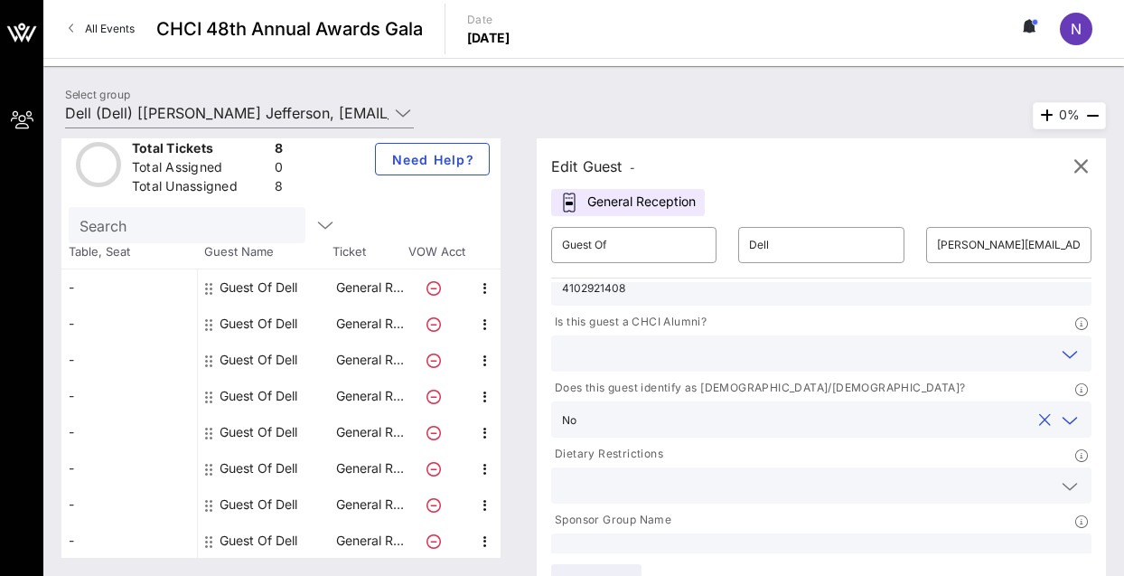
click at [728, 361] on input "text" at bounding box center [807, 353] width 490 height 23
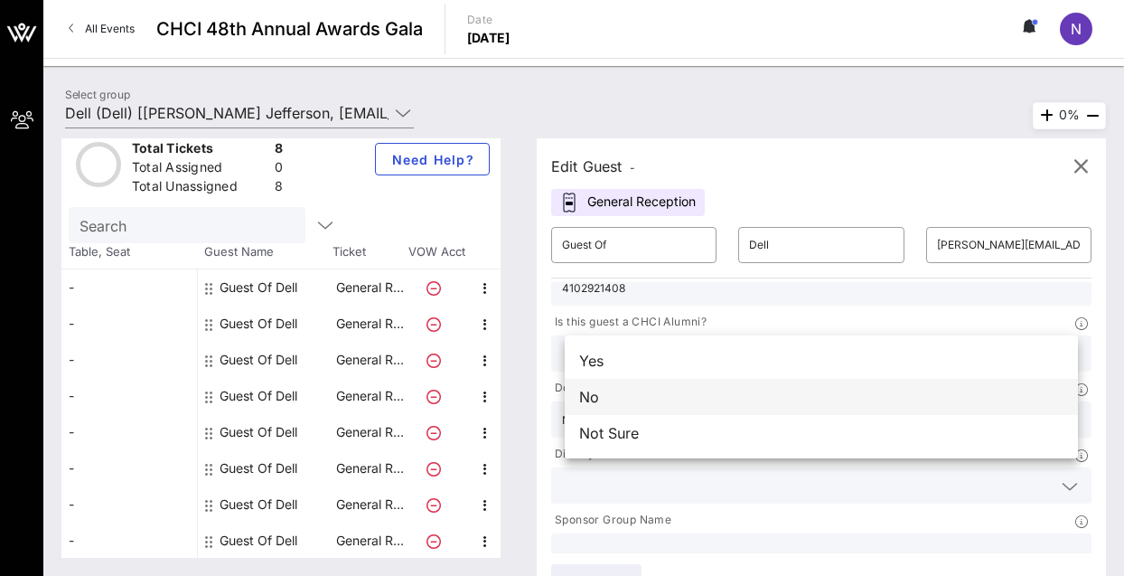
click at [713, 389] on div "No" at bounding box center [821, 397] width 513 height 36
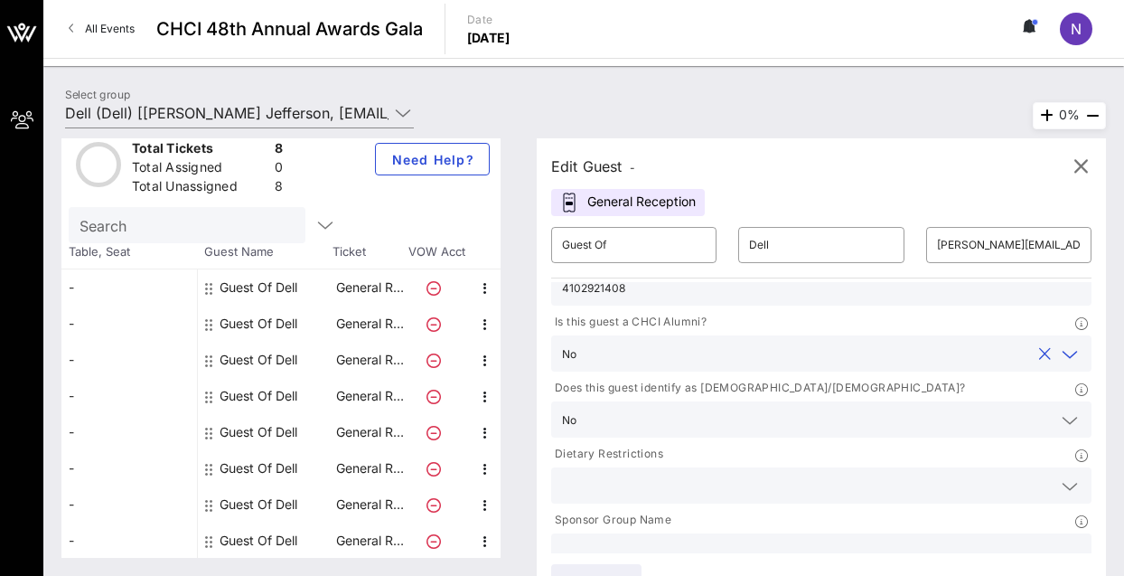
click at [750, 483] on input "text" at bounding box center [807, 485] width 490 height 23
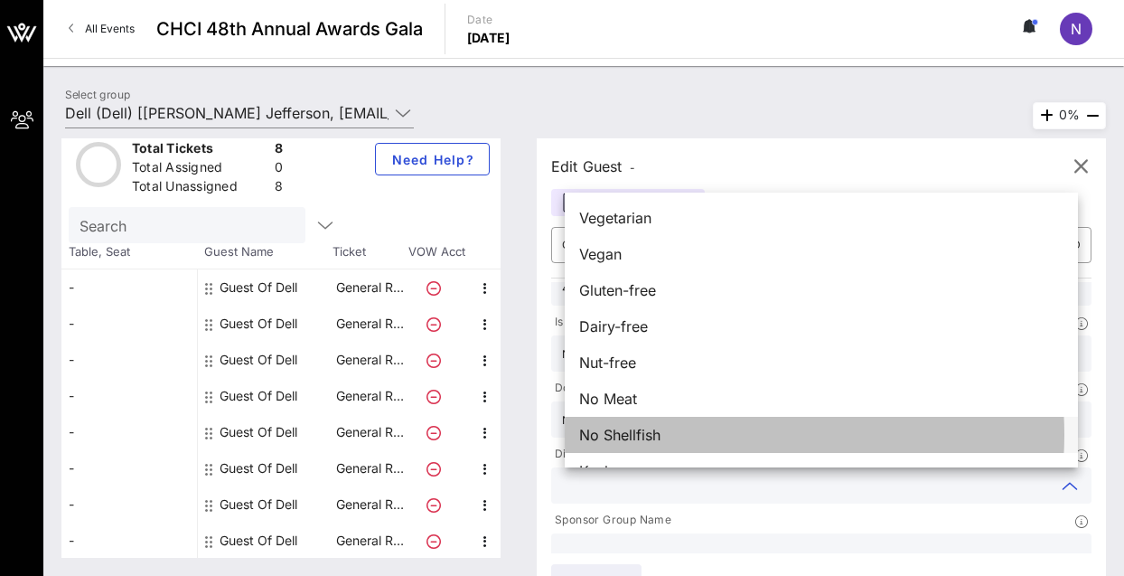
click at [718, 436] on div "No Shellfish" at bounding box center [821, 435] width 513 height 36
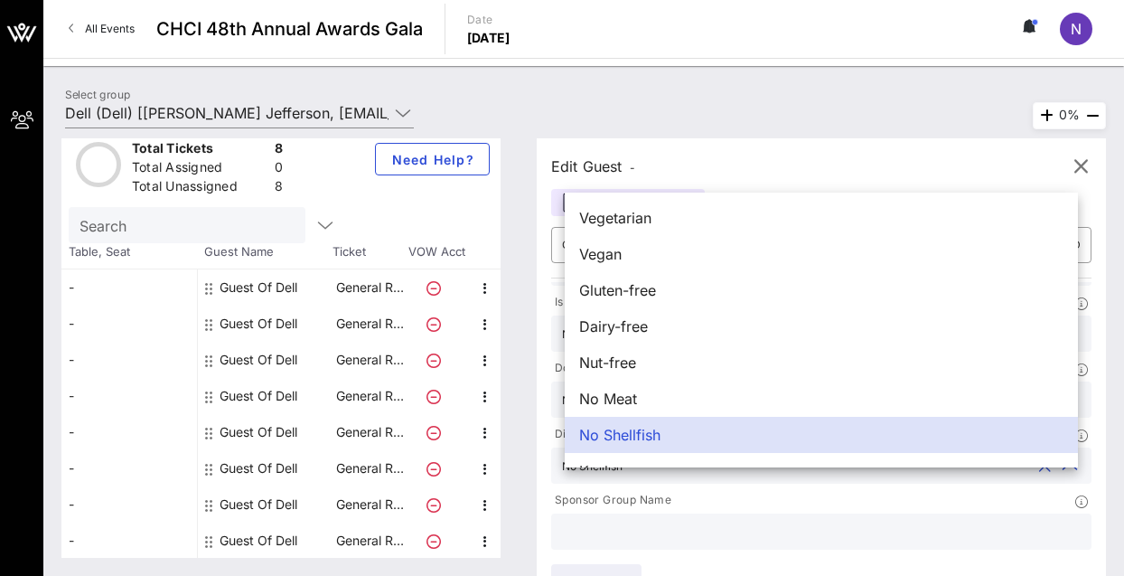
scroll to position [125, 0]
click at [712, 523] on input "text" at bounding box center [821, 531] width 519 height 23
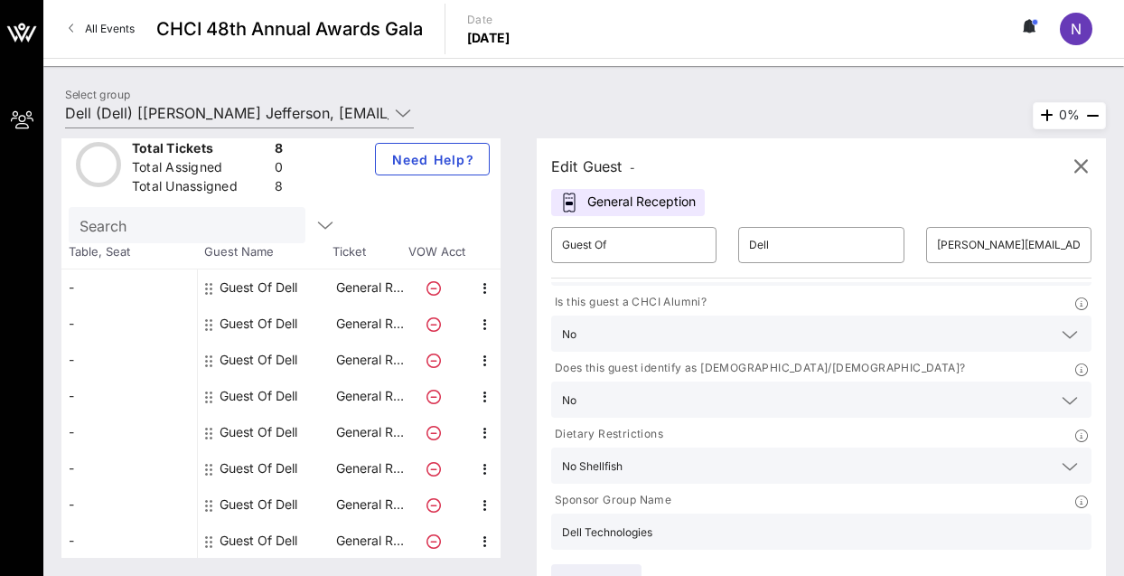
scroll to position [35, 0]
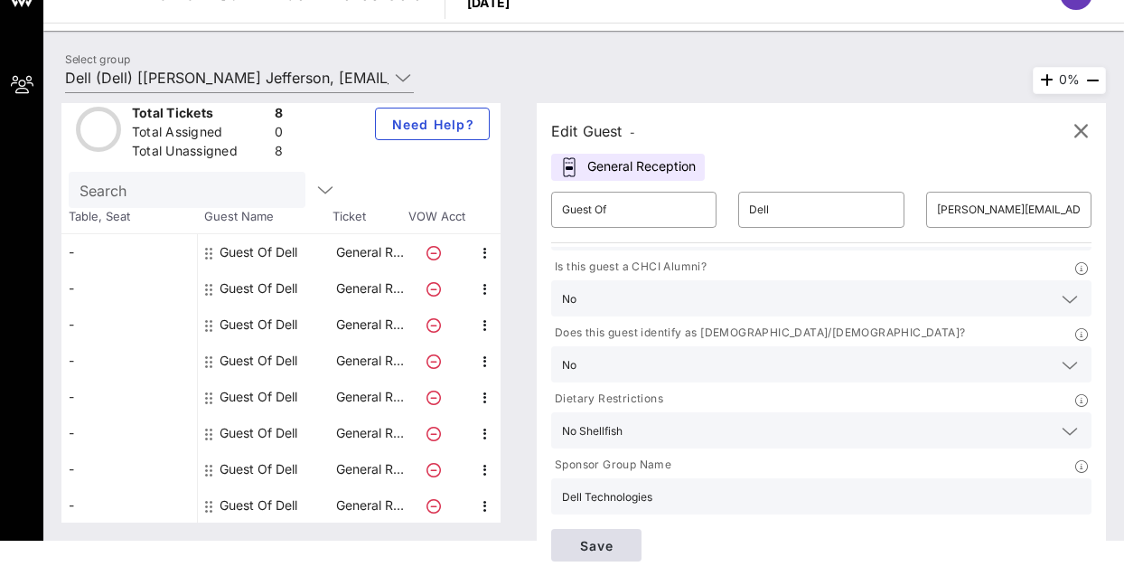
type input "Dell Technologies"
click at [615, 551] on span "Save" at bounding box center [596, 545] width 61 height 15
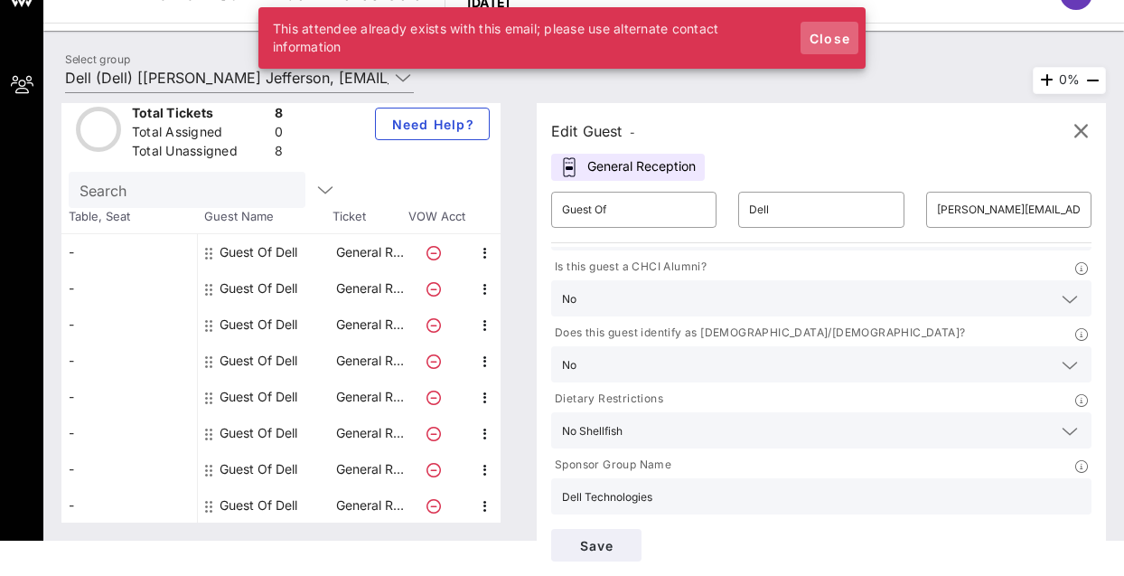
click at [843, 39] on span "Close" at bounding box center [829, 38] width 43 height 15
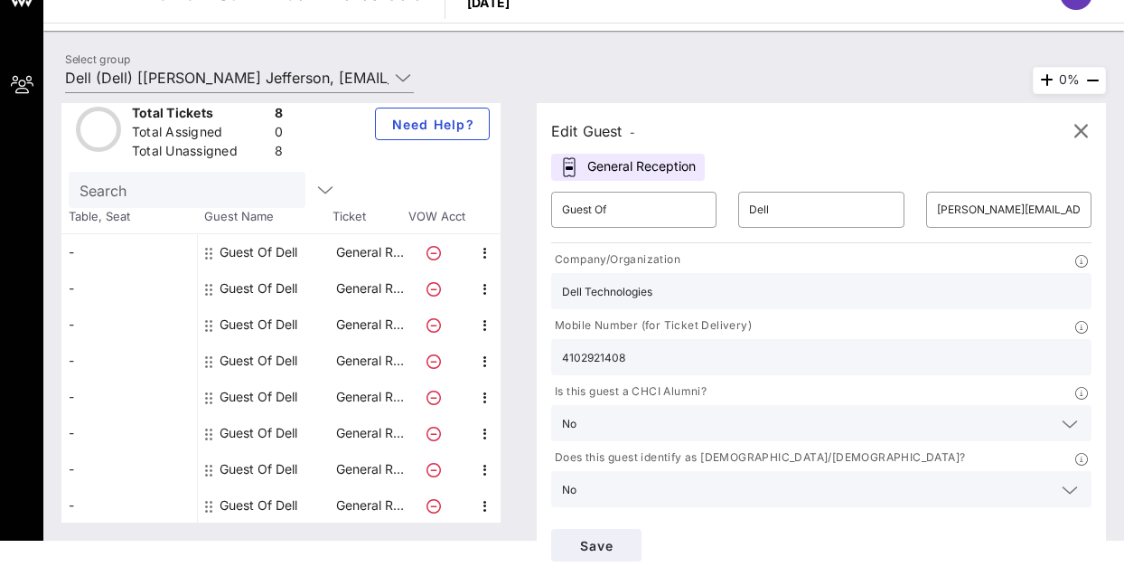
scroll to position [0, 0]
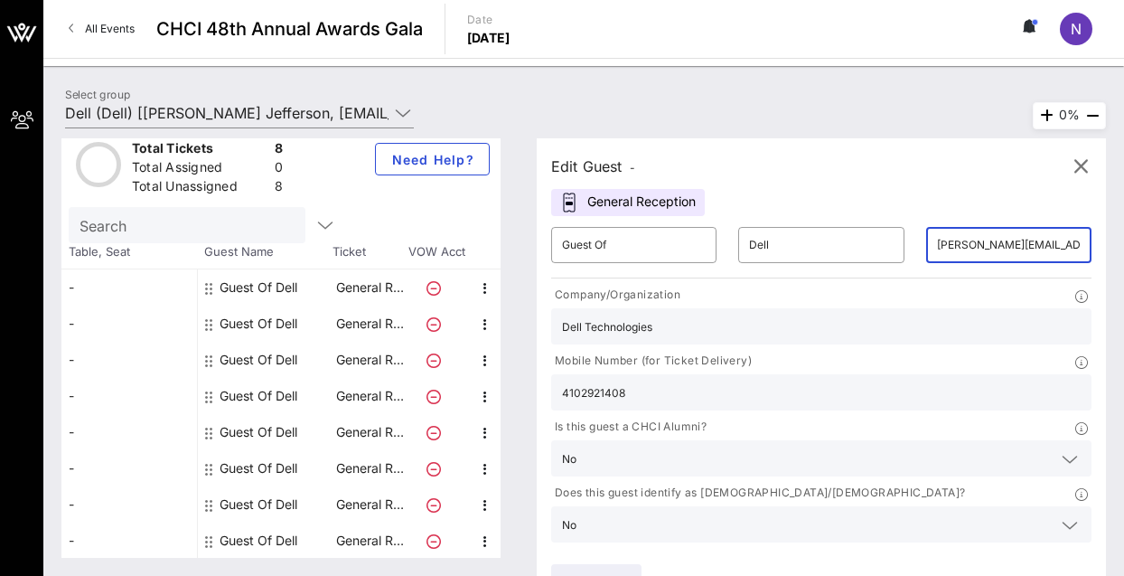
click at [973, 242] on input "[PERSON_NAME][EMAIL_ADDRESS][PERSON_NAME][DOMAIN_NAME]" at bounding box center [1009, 244] width 144 height 29
click at [786, 292] on div "Company/Organization" at bounding box center [821, 297] width 540 height 23
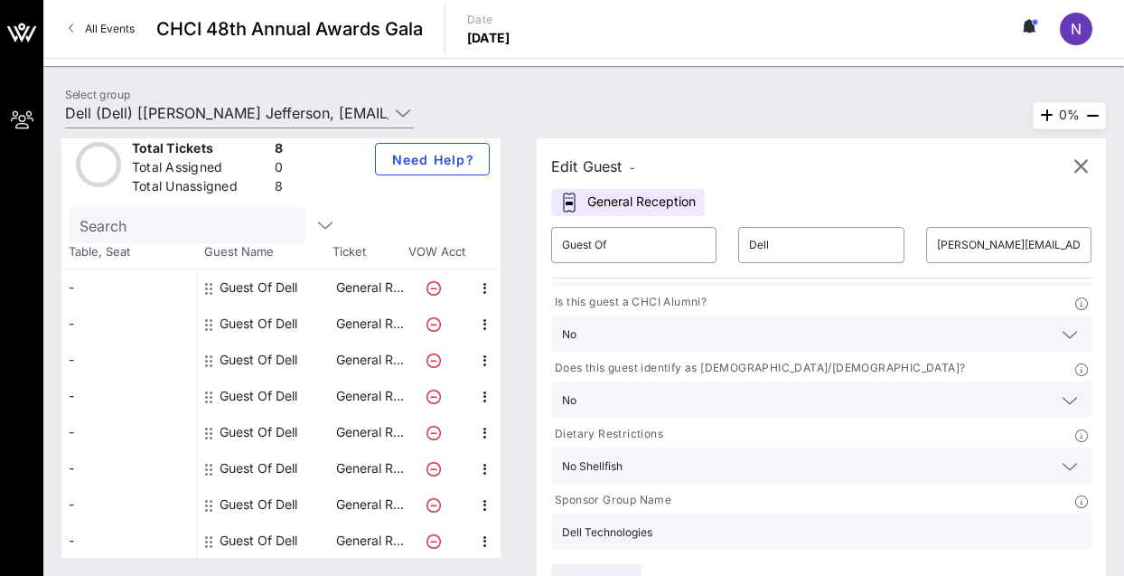
scroll to position [35, 0]
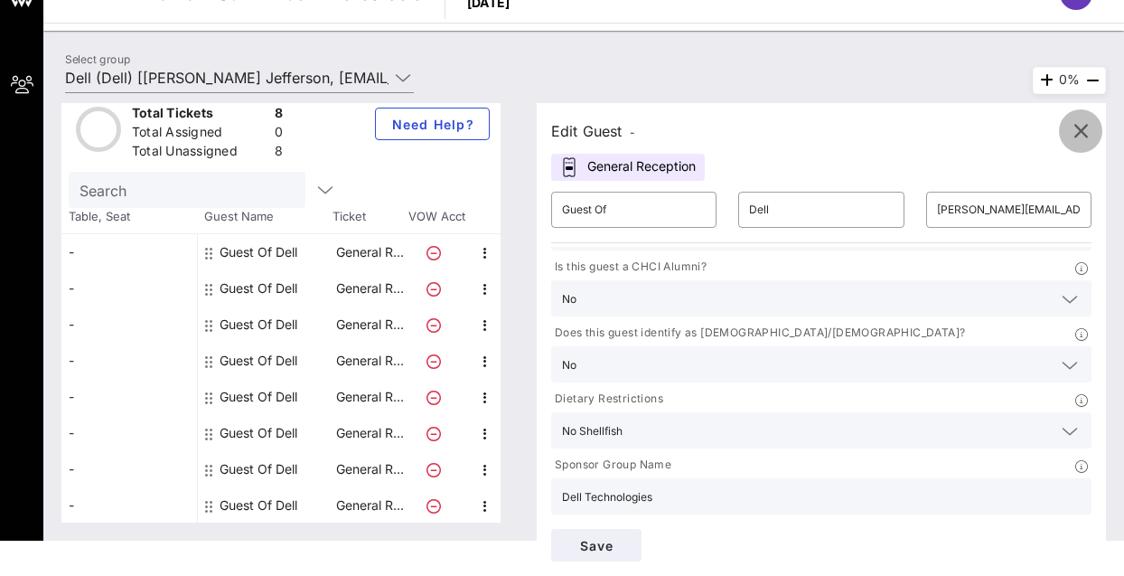
click at [1078, 130] on icon "button" at bounding box center [1081, 131] width 22 height 22
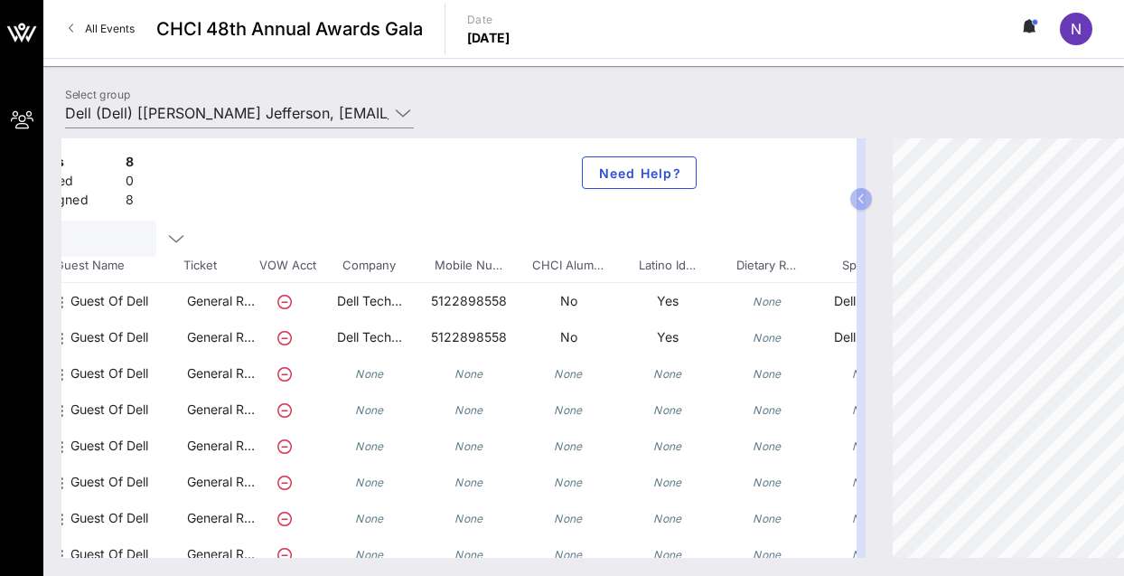
scroll to position [4, 0]
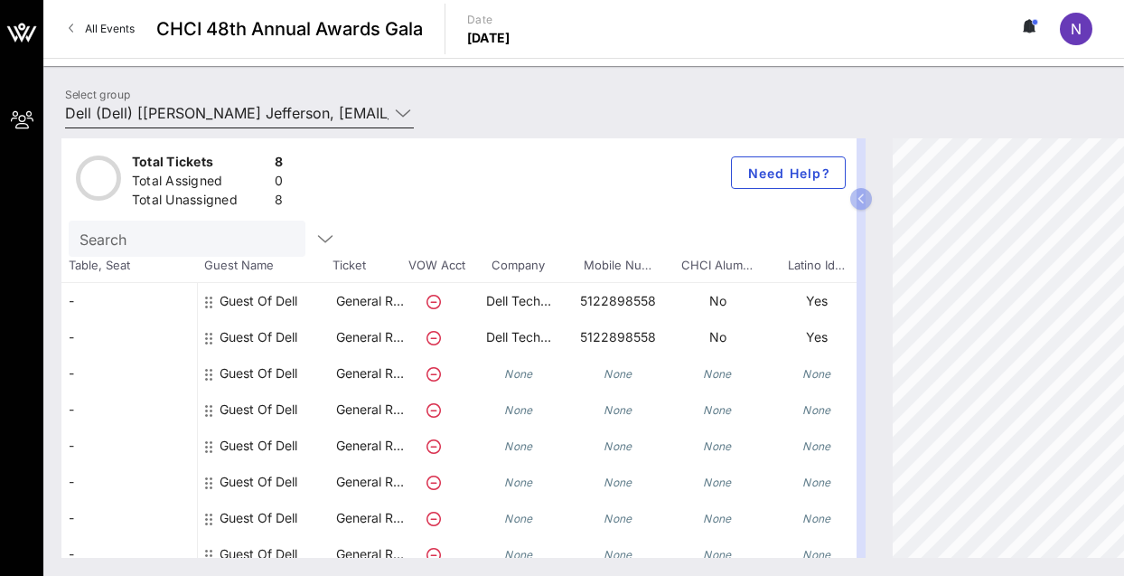
click at [399, 118] on icon at bounding box center [403, 113] width 16 height 22
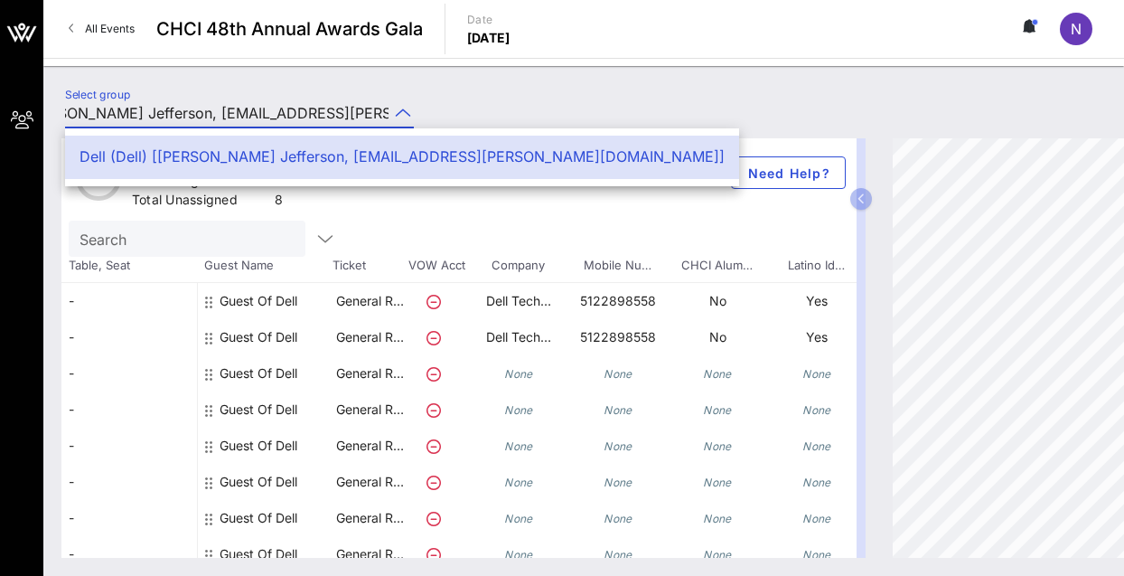
click at [399, 118] on icon at bounding box center [403, 113] width 16 height 22
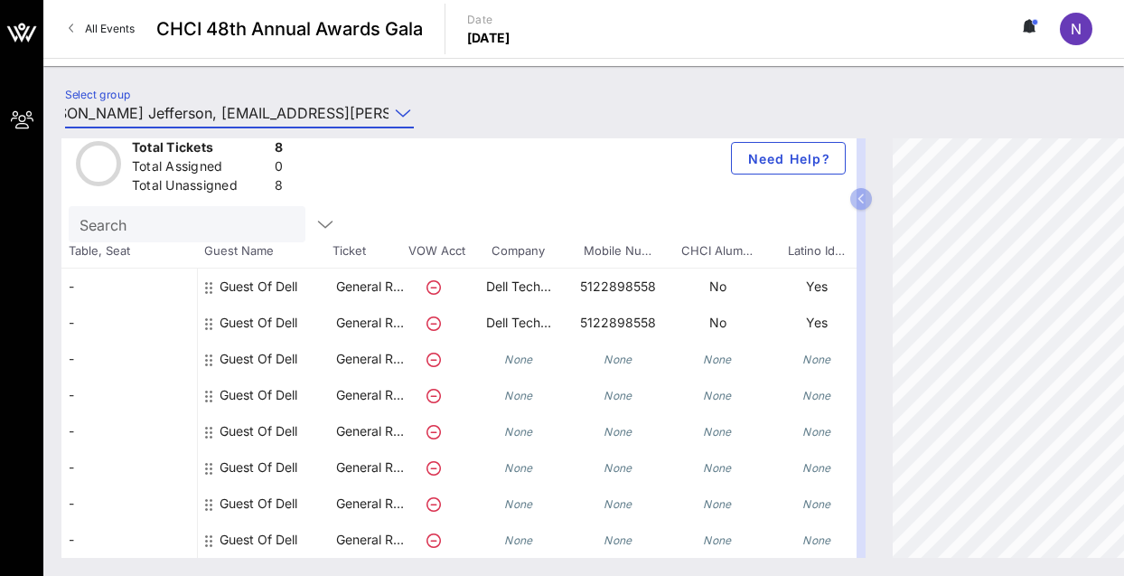
scroll to position [0, 0]
click at [204, 346] on div "Guest Of Dell" at bounding box center [266, 359] width 136 height 36
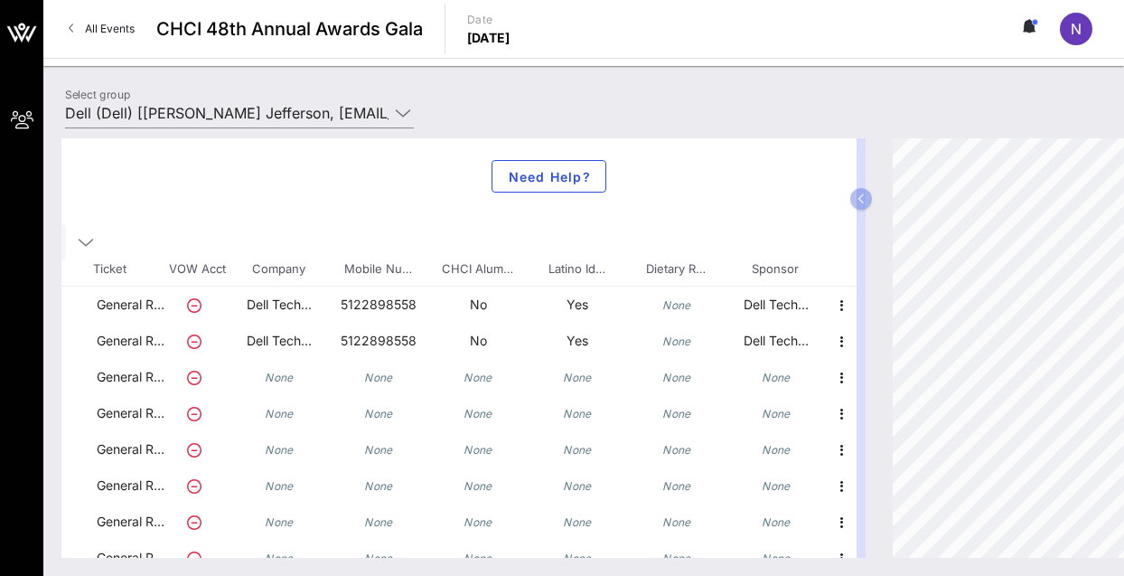
scroll to position [21, 253]
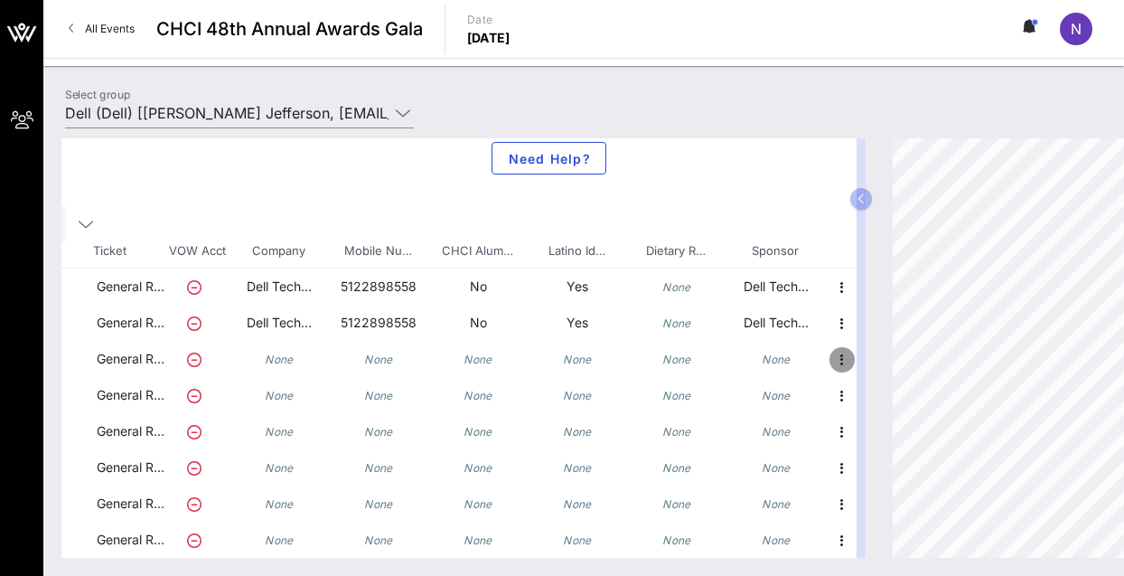
click at [831, 363] on icon "button" at bounding box center [842, 360] width 22 height 22
click at [868, 361] on div "Edit" at bounding box center [874, 362] width 36 height 14
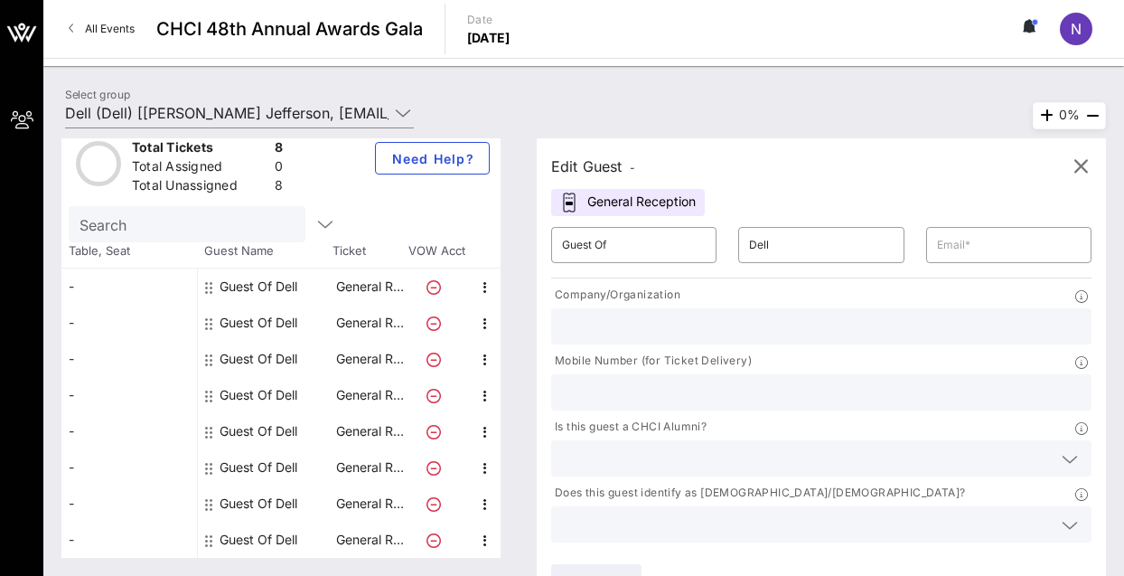
scroll to position [17, 0]
click at [1000, 246] on input "text" at bounding box center [1009, 244] width 144 height 29
type input "[EMAIL_ADDRESS][DOMAIN_NAME]"
click at [718, 330] on input "text" at bounding box center [821, 325] width 519 height 23
type input "D"
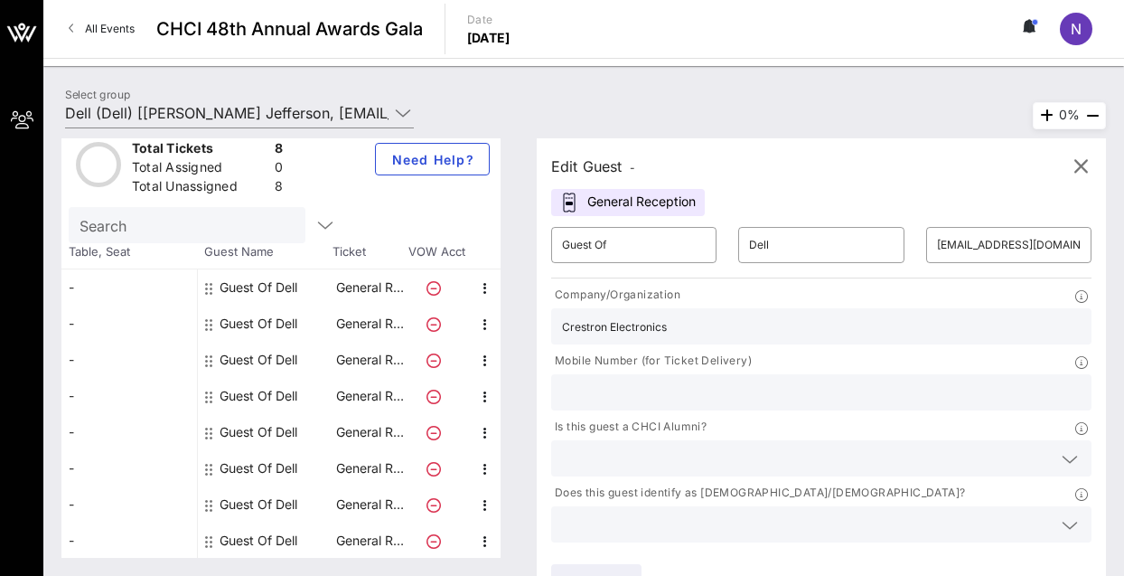
type input "Crestron Electronics"
click at [710, 393] on input "text" at bounding box center [821, 391] width 519 height 23
type input "4107143733"
click at [662, 462] on input "text" at bounding box center [807, 457] width 490 height 23
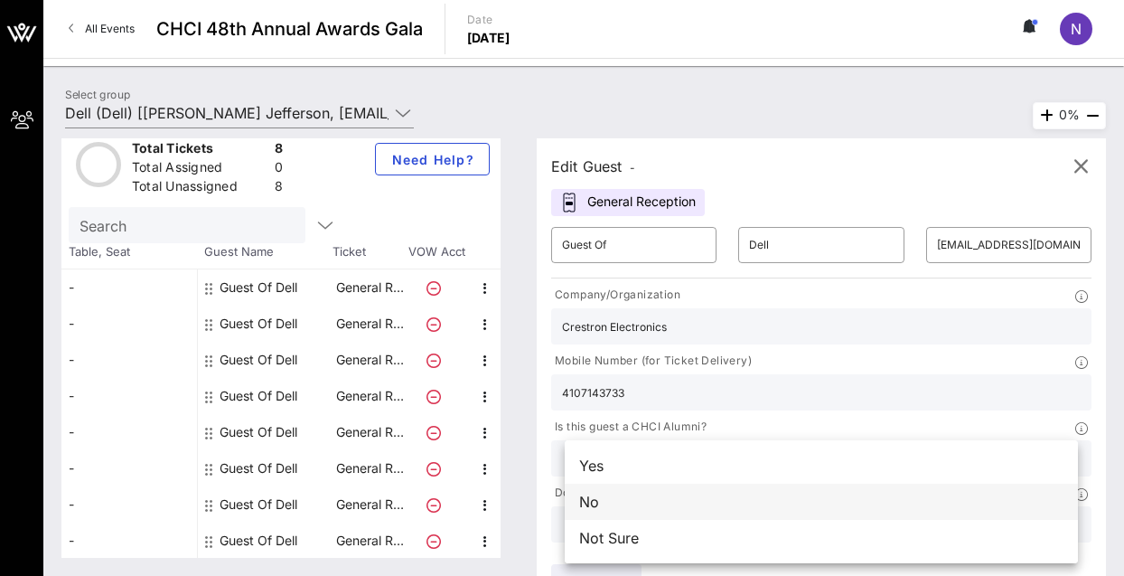
click at [654, 512] on div "No" at bounding box center [821, 501] width 513 height 36
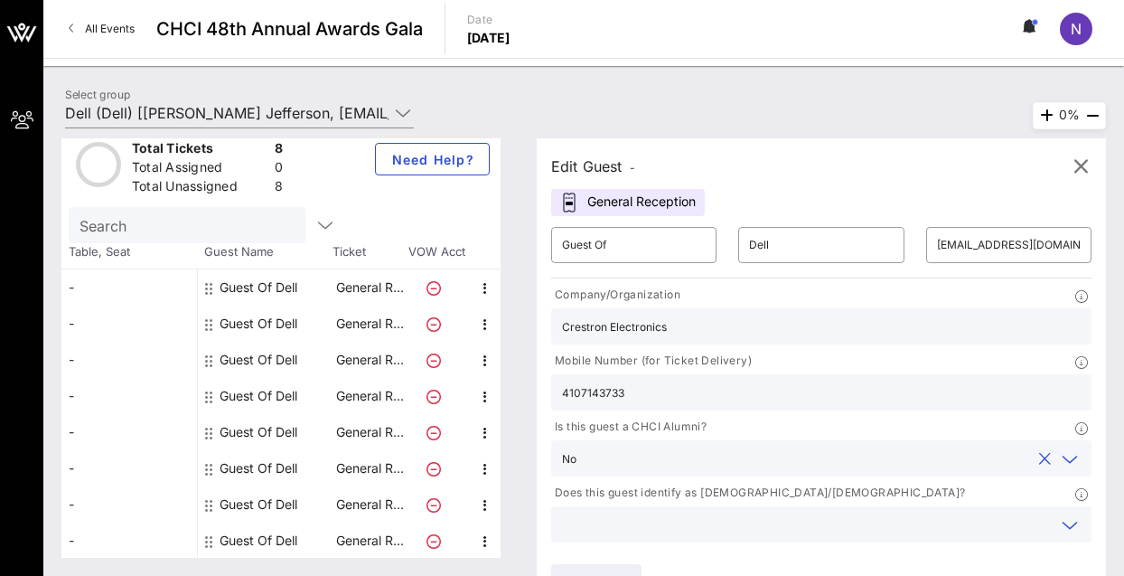
click at [654, 512] on input "text" at bounding box center [807, 523] width 490 height 23
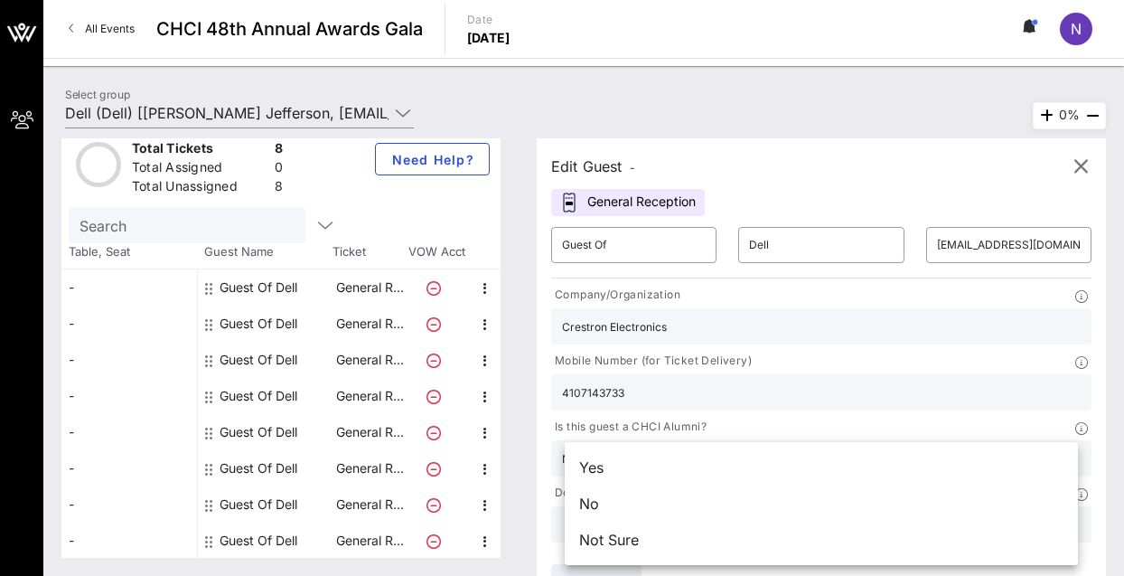
click at [654, 512] on div "No" at bounding box center [821, 503] width 513 height 36
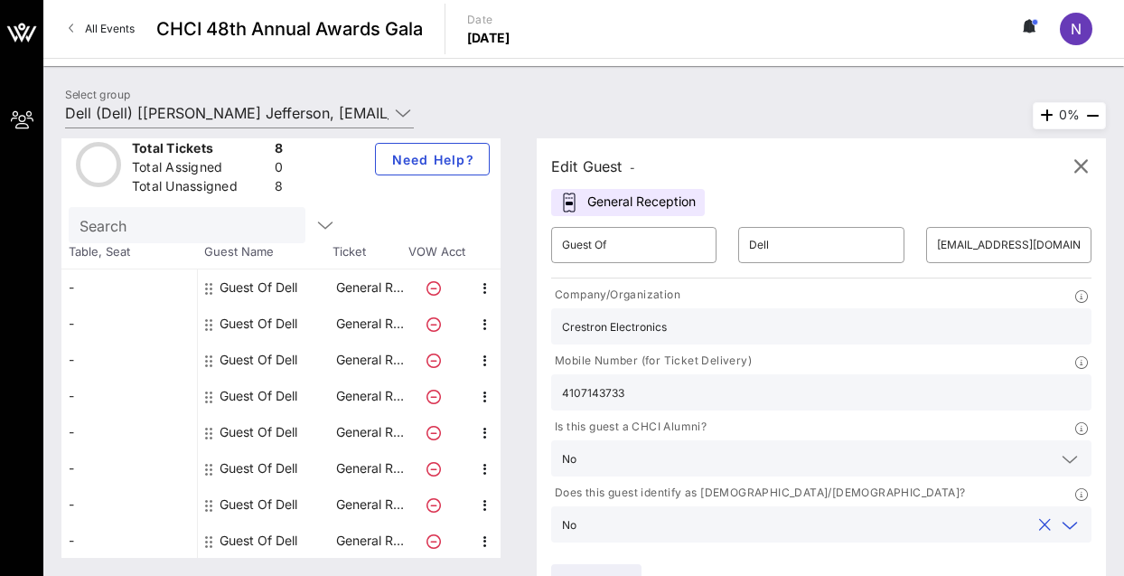
scroll to position [125, 0]
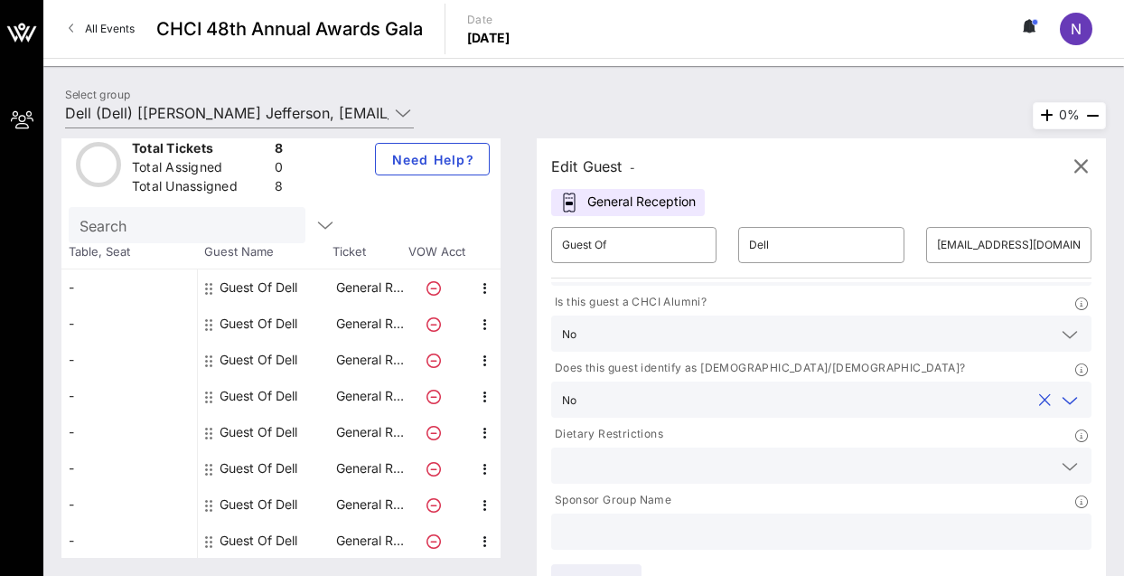
click at [703, 463] on input "text" at bounding box center [807, 465] width 490 height 23
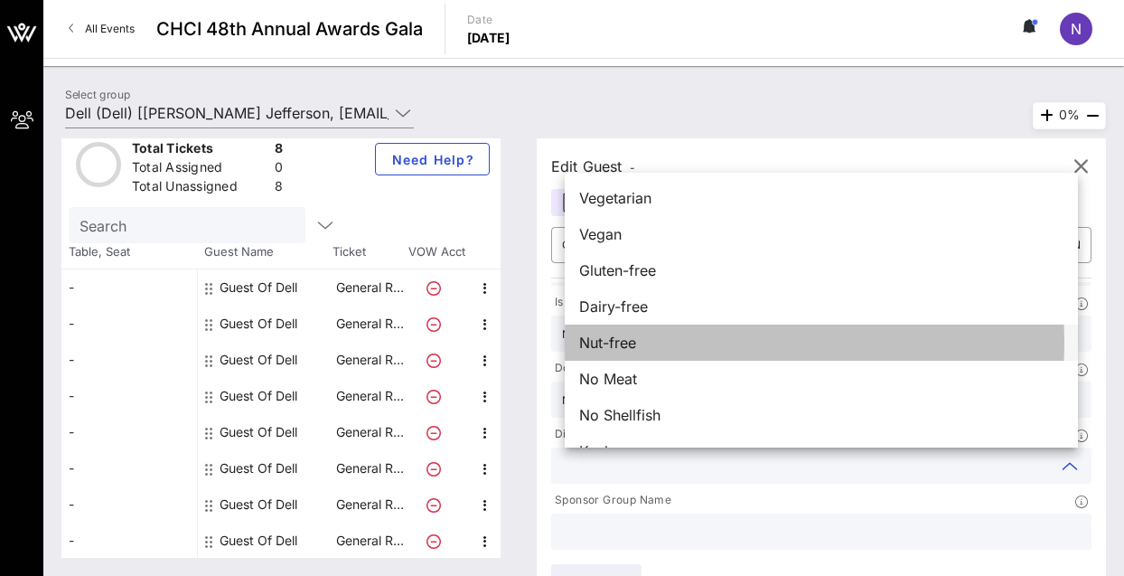
click at [666, 347] on div "Nut-free" at bounding box center [821, 342] width 513 height 36
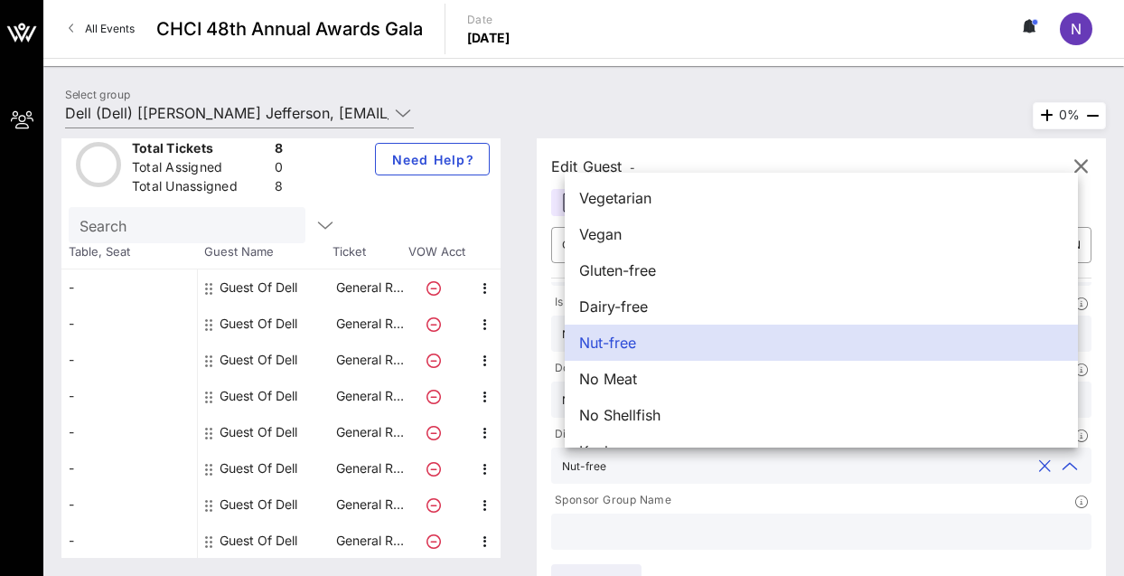
click at [665, 526] on input "text" at bounding box center [821, 531] width 519 height 23
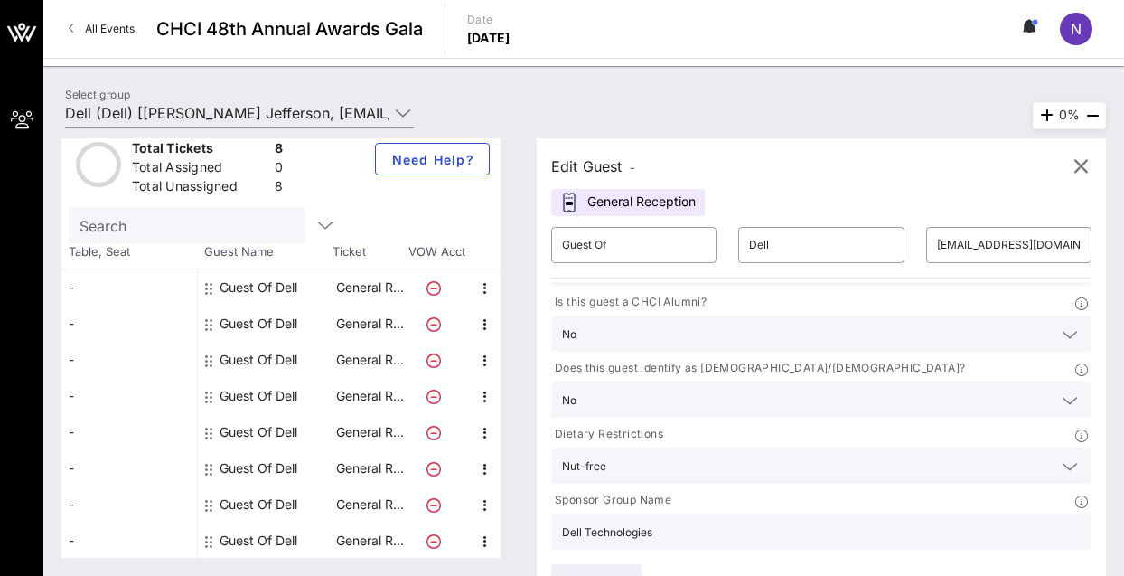
scroll to position [35, 0]
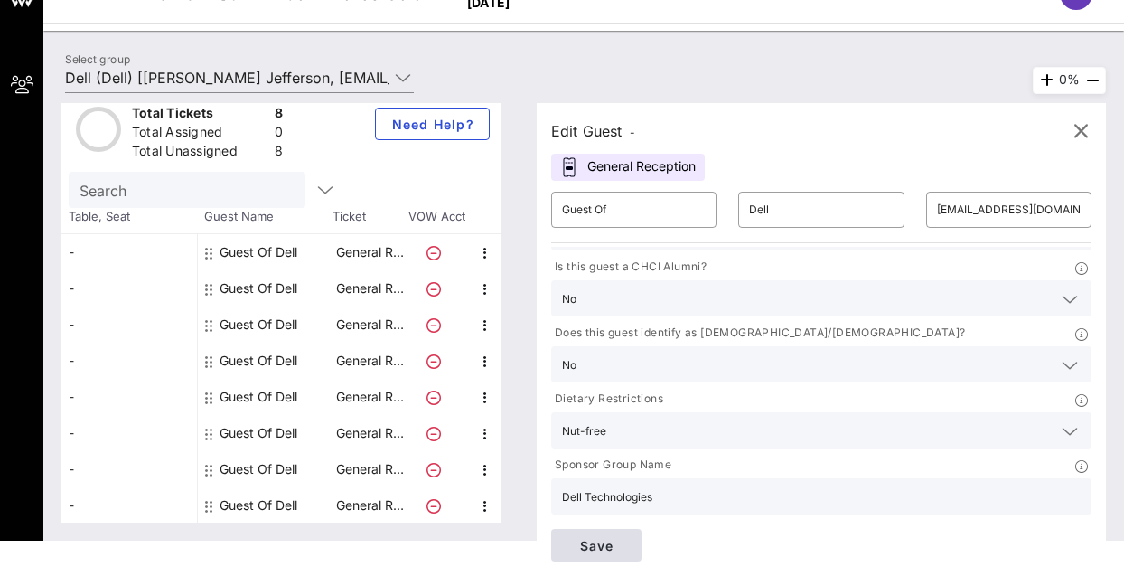
type input "Dell Technologies"
click at [627, 539] on span "Save" at bounding box center [596, 545] width 61 height 15
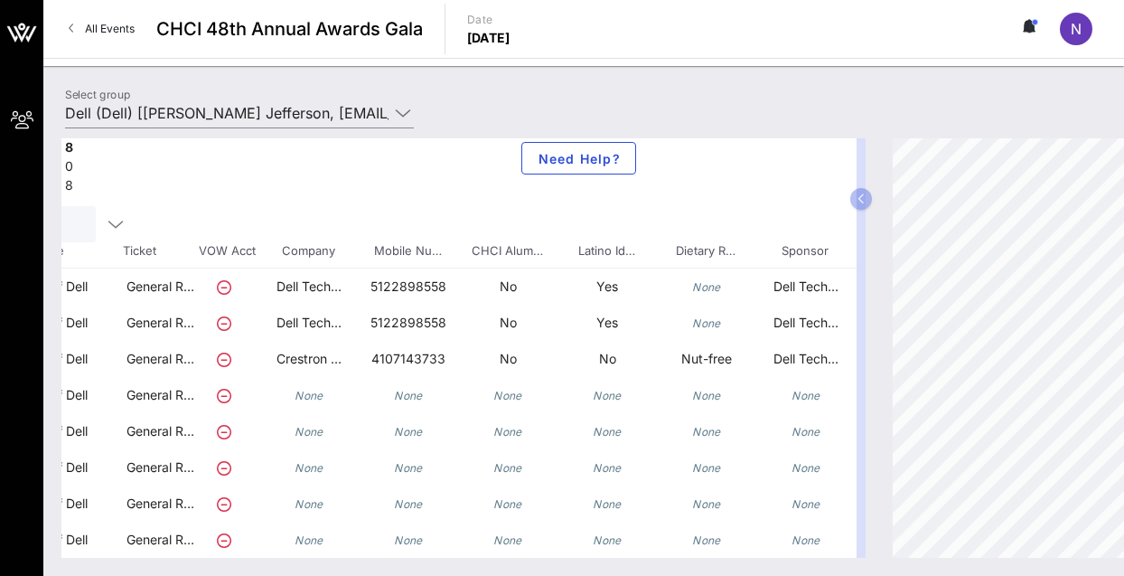
scroll to position [31, 253]
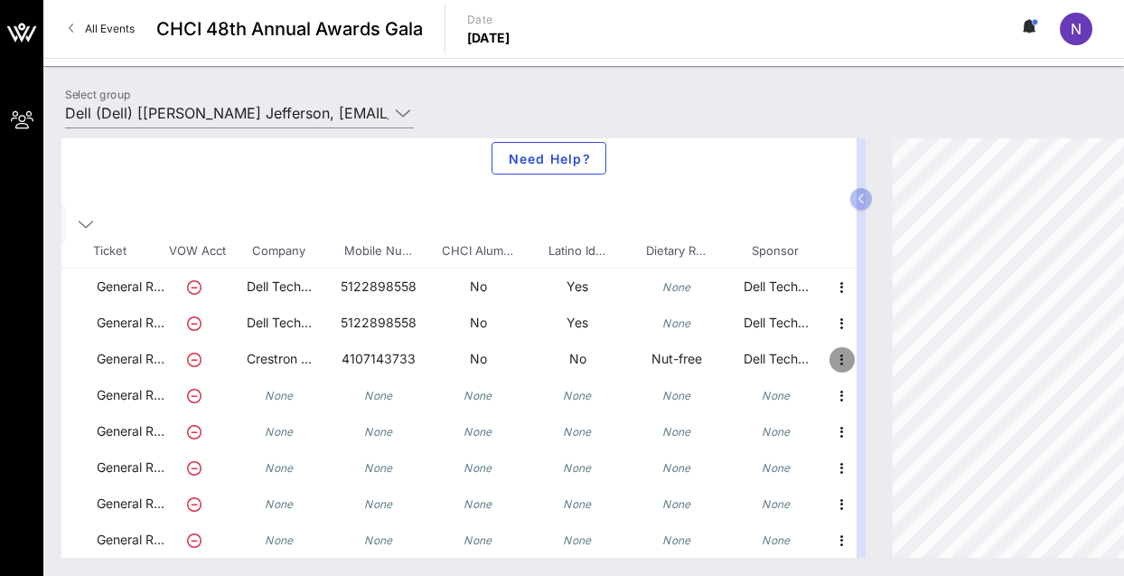
click at [831, 356] on icon "button" at bounding box center [842, 360] width 22 height 22
click at [878, 350] on div "Edit" at bounding box center [874, 351] width 36 height 14
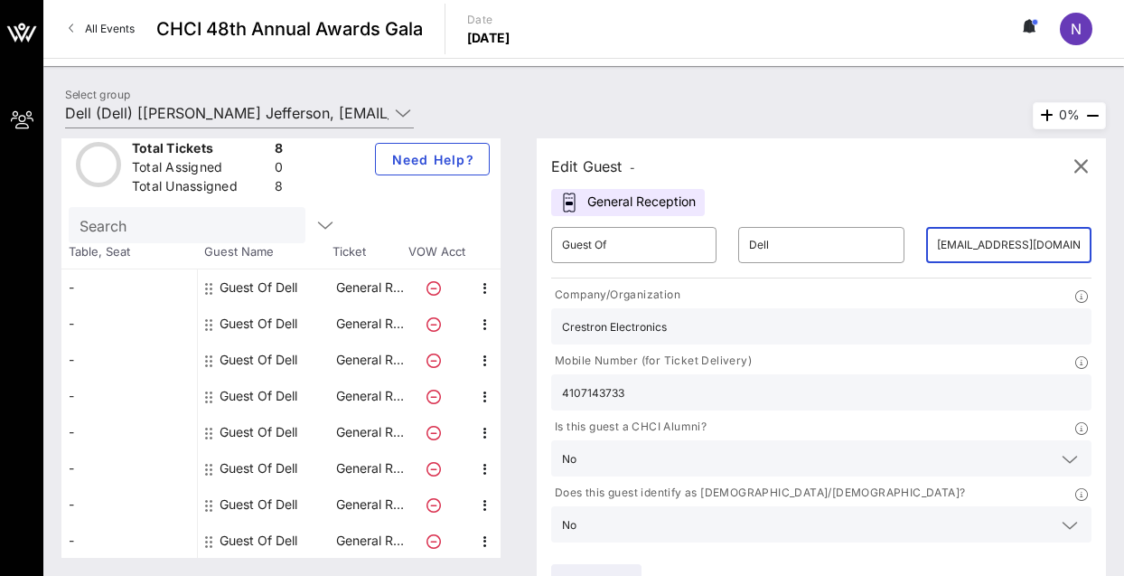
click at [993, 249] on input "[EMAIL_ADDRESS][DOMAIN_NAME]" at bounding box center [1009, 244] width 144 height 29
type input "[PERSON_NAME][EMAIL_ADDRESS][PERSON_NAME][DOMAIN_NAME]"
click at [821, 327] on input "Crestron Electronics" at bounding box center [821, 325] width 519 height 23
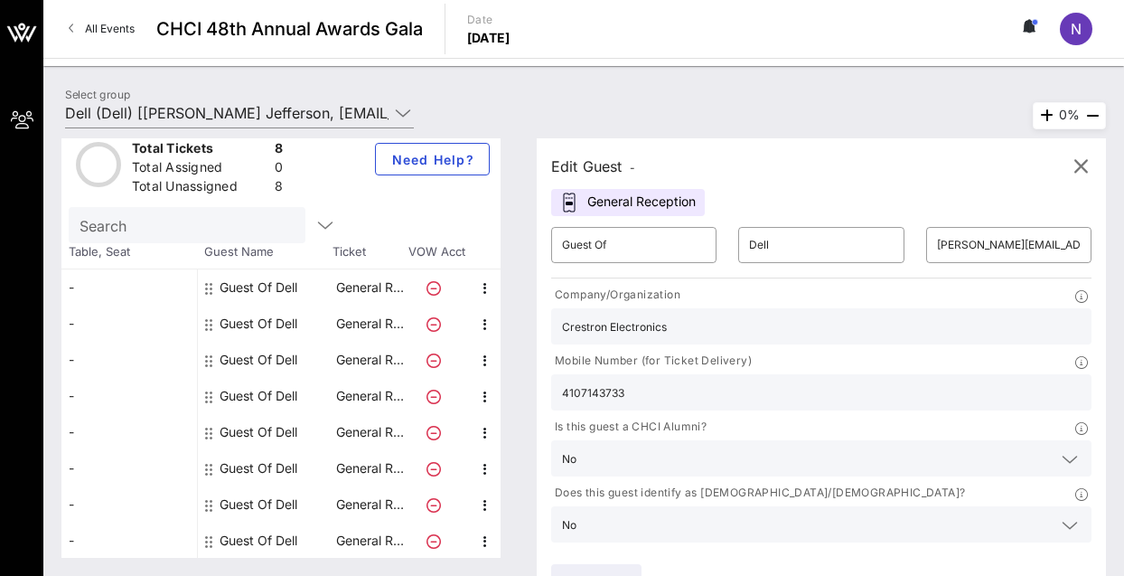
click at [821, 327] on input "Crestron Electronics" at bounding box center [821, 325] width 519 height 23
type input "E"
type input "Dell Technologies"
click at [761, 390] on input "4107143733" at bounding box center [821, 391] width 519 height 23
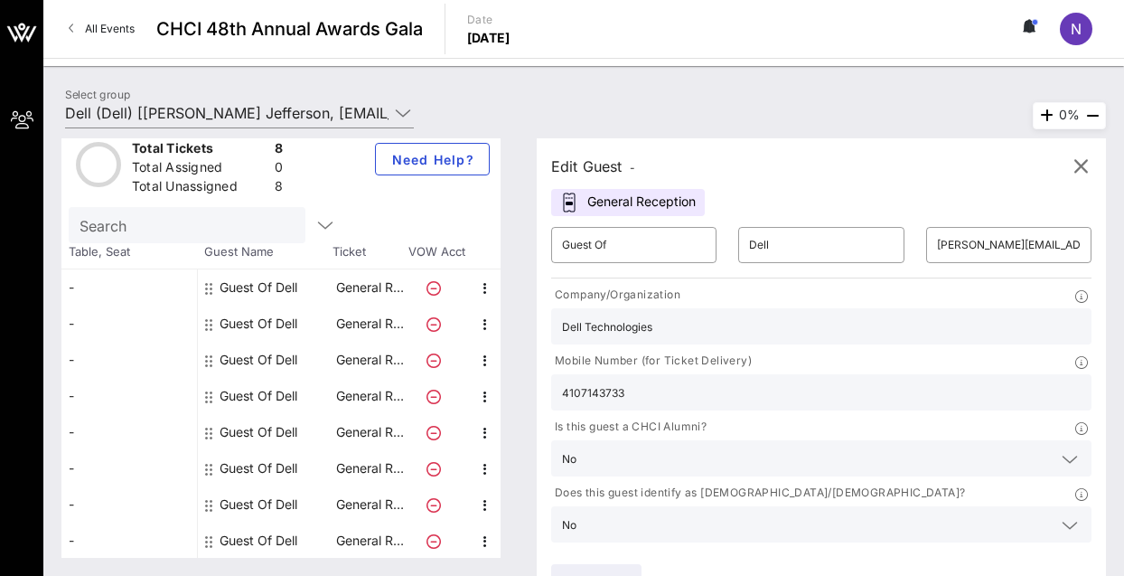
click at [761, 390] on input "4107143733" at bounding box center [821, 391] width 519 height 23
type input "2023747504"
click at [706, 454] on input "text" at bounding box center [807, 457] width 446 height 23
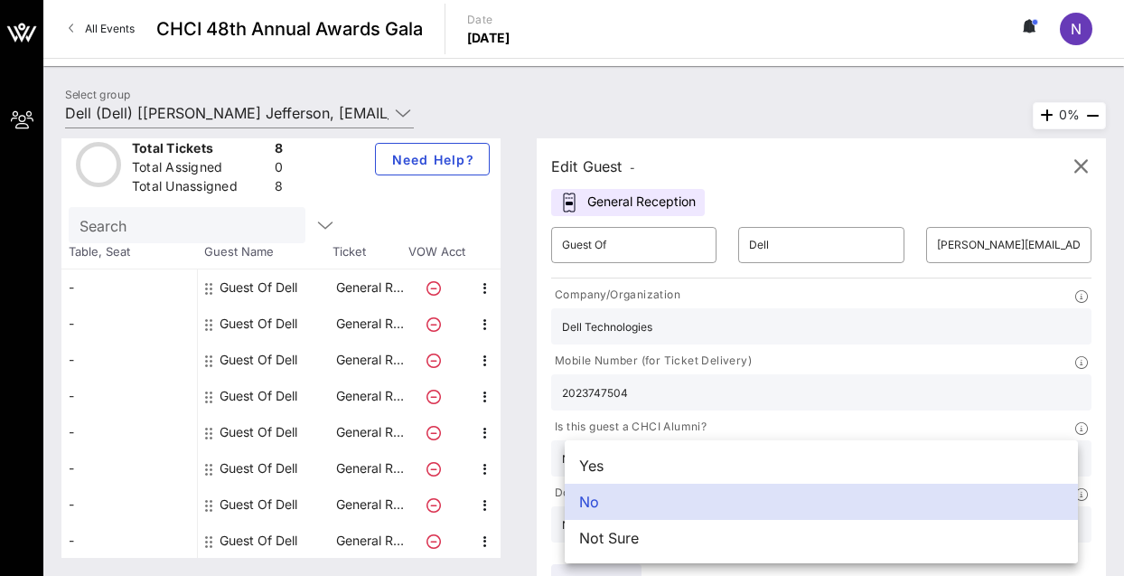
scroll to position [35, 0]
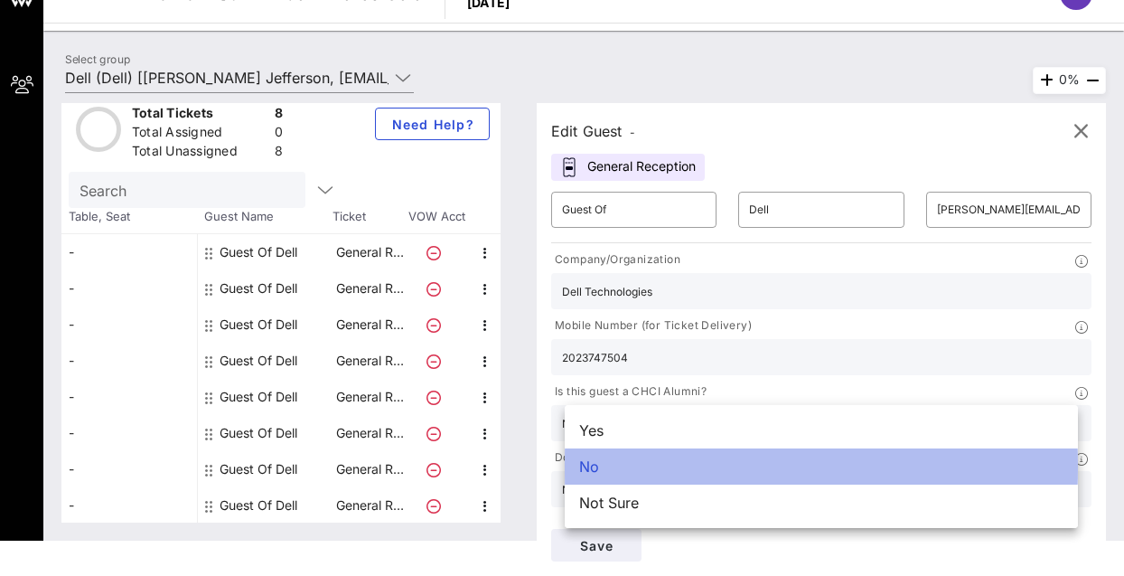
click at [721, 463] on div "No" at bounding box center [821, 466] width 513 height 36
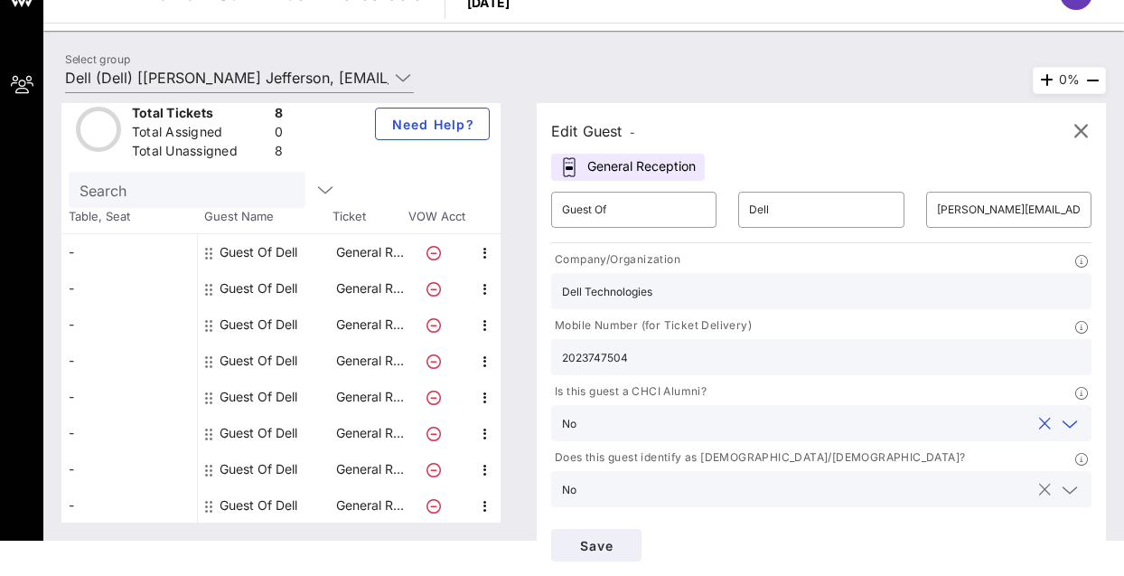
scroll to position [125, 0]
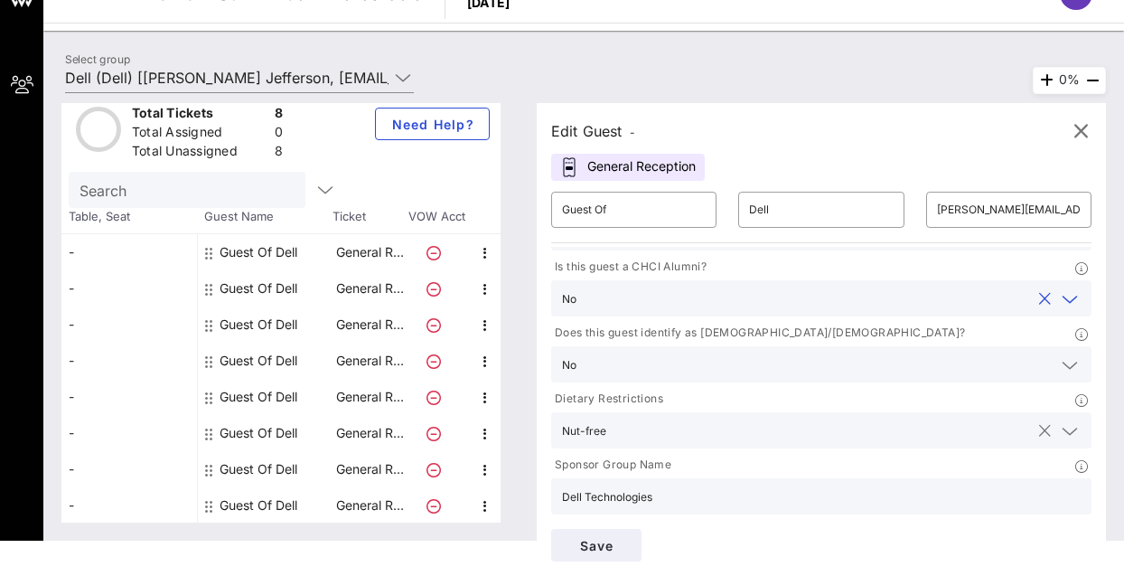
click at [717, 443] on div "Nut-free" at bounding box center [821, 430] width 519 height 36
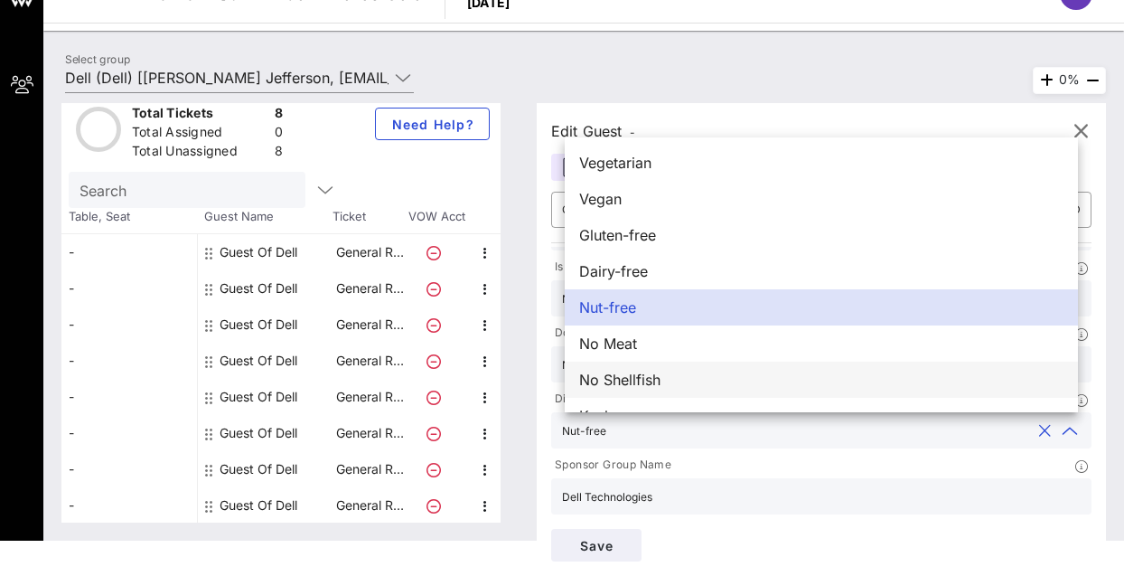
scroll to position [29, 0]
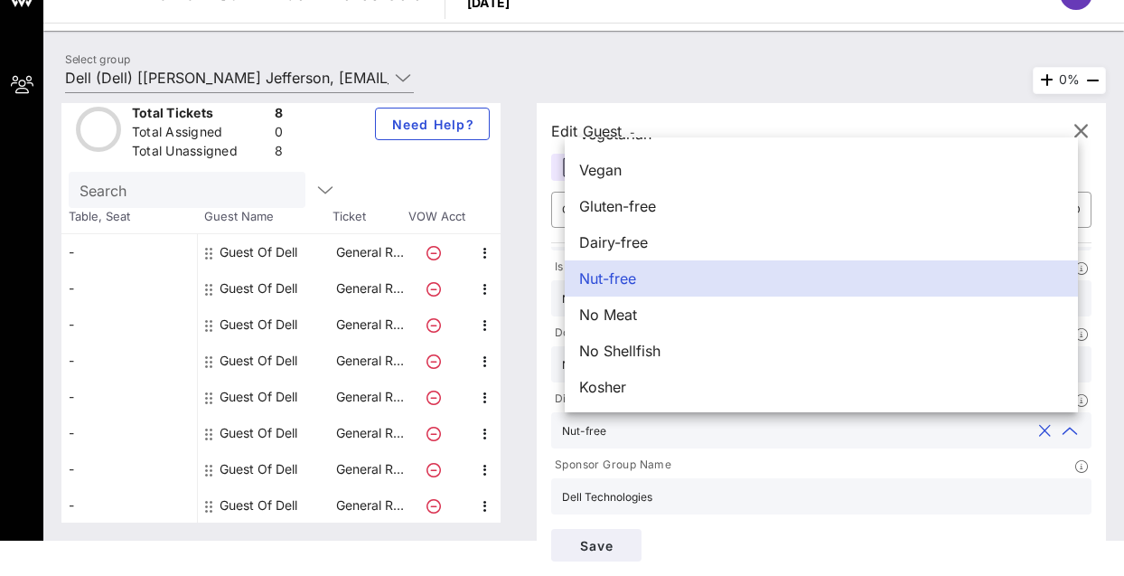
click at [866, 542] on div "Save" at bounding box center [821, 545] width 562 height 54
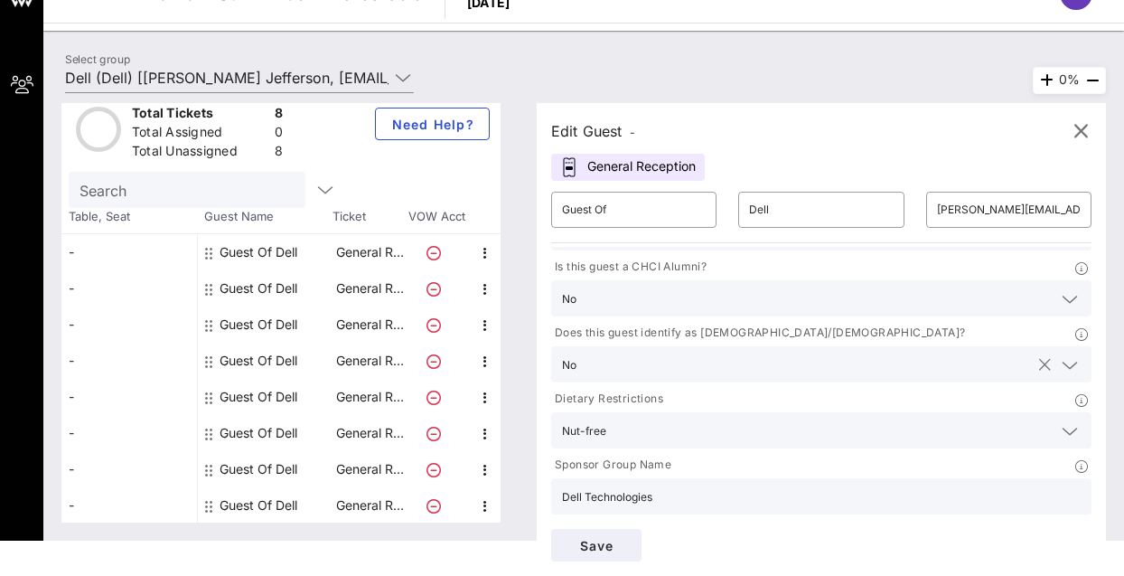
scroll to position [0, 0]
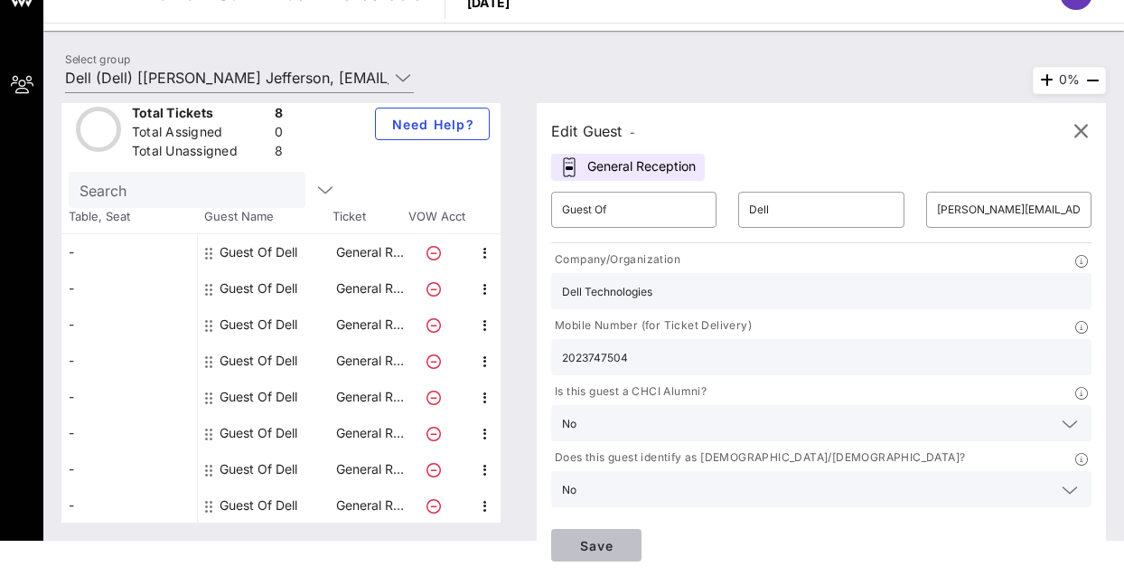
click at [626, 543] on span "Save" at bounding box center [596, 545] width 61 height 15
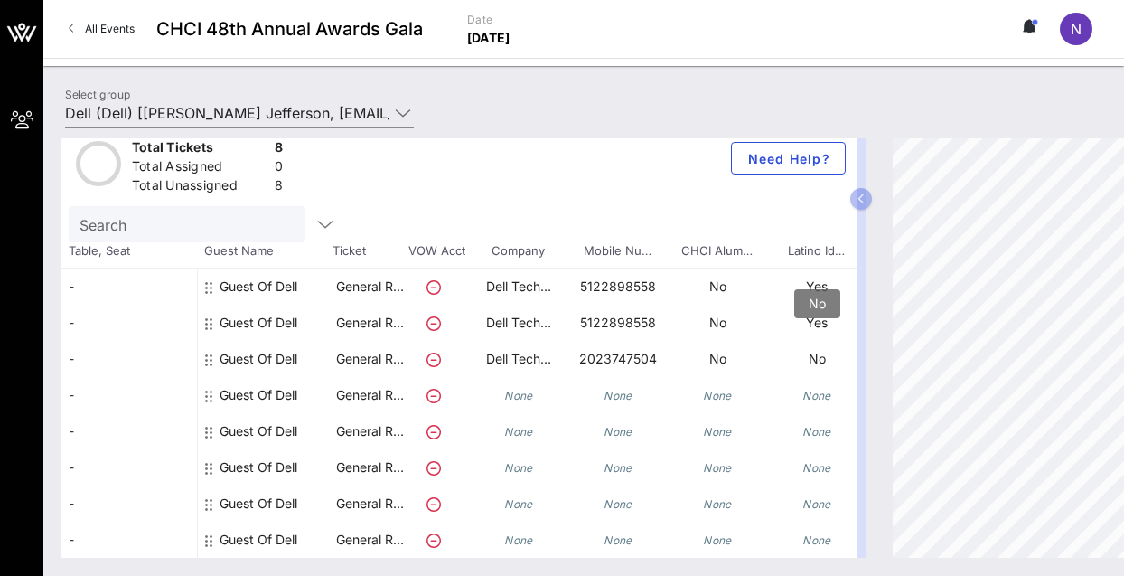
scroll to position [31, 253]
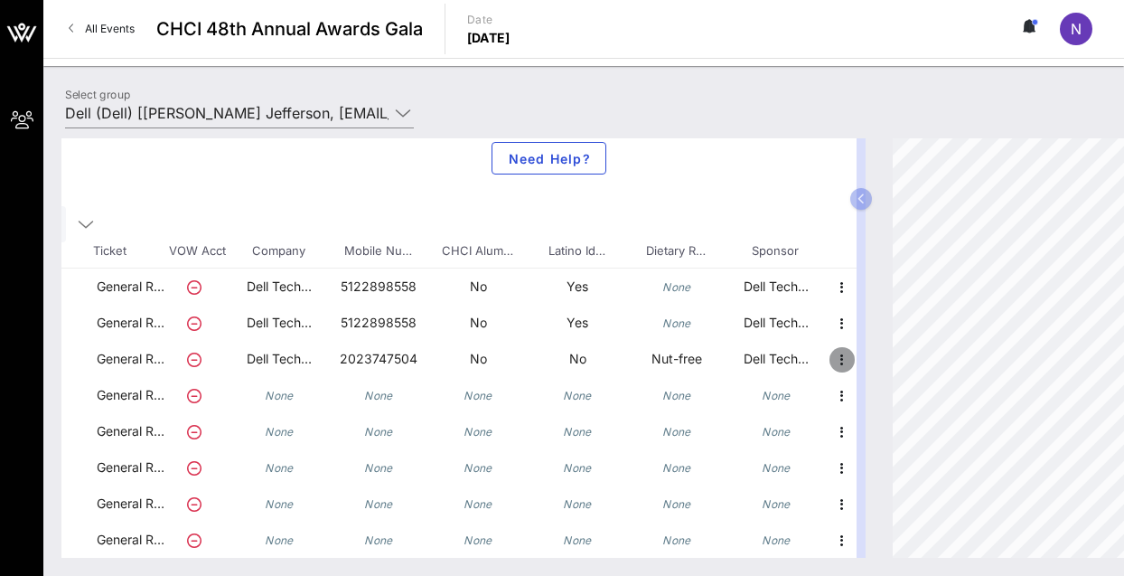
click at [831, 352] on icon "button" at bounding box center [842, 360] width 22 height 22
click at [856, 353] on div "Edit" at bounding box center [874, 351] width 36 height 14
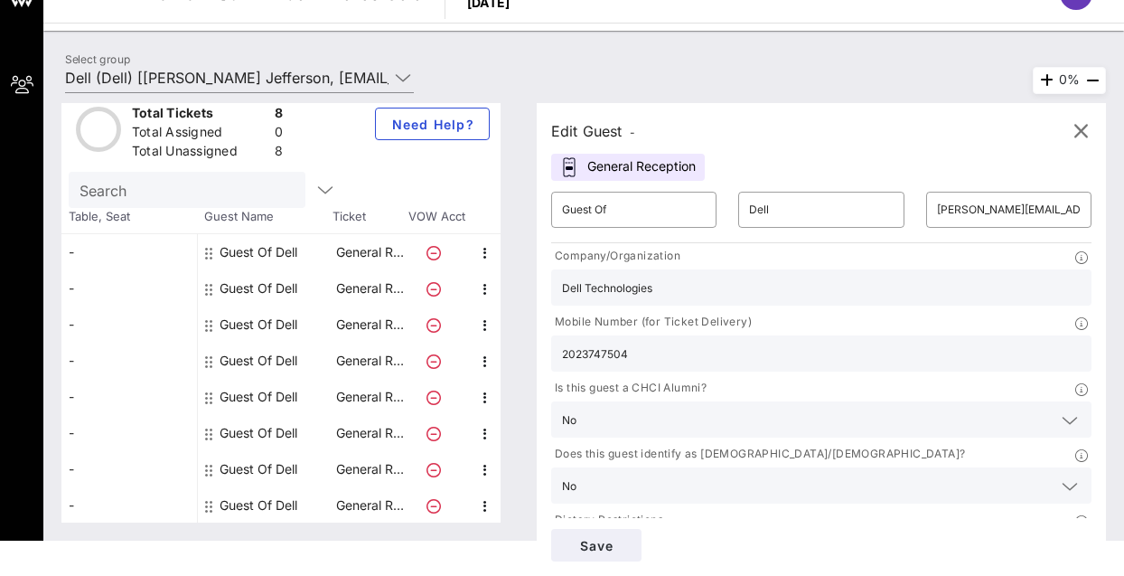
scroll to position [125, 0]
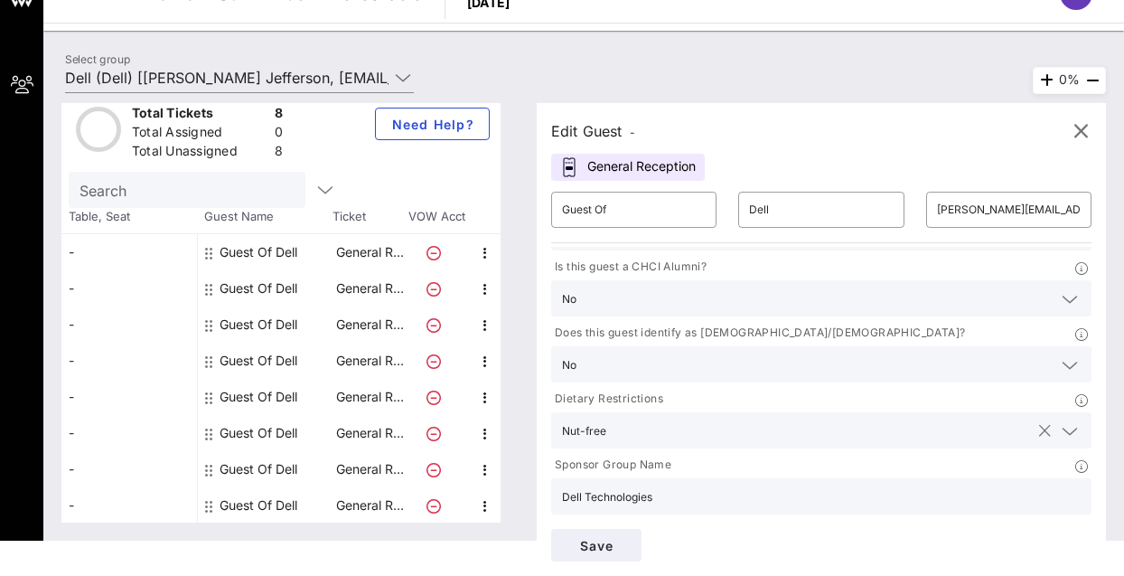
click at [1039, 434] on button "clear icon" at bounding box center [1045, 431] width 12 height 18
click at [625, 549] on span "Save" at bounding box center [596, 545] width 61 height 15
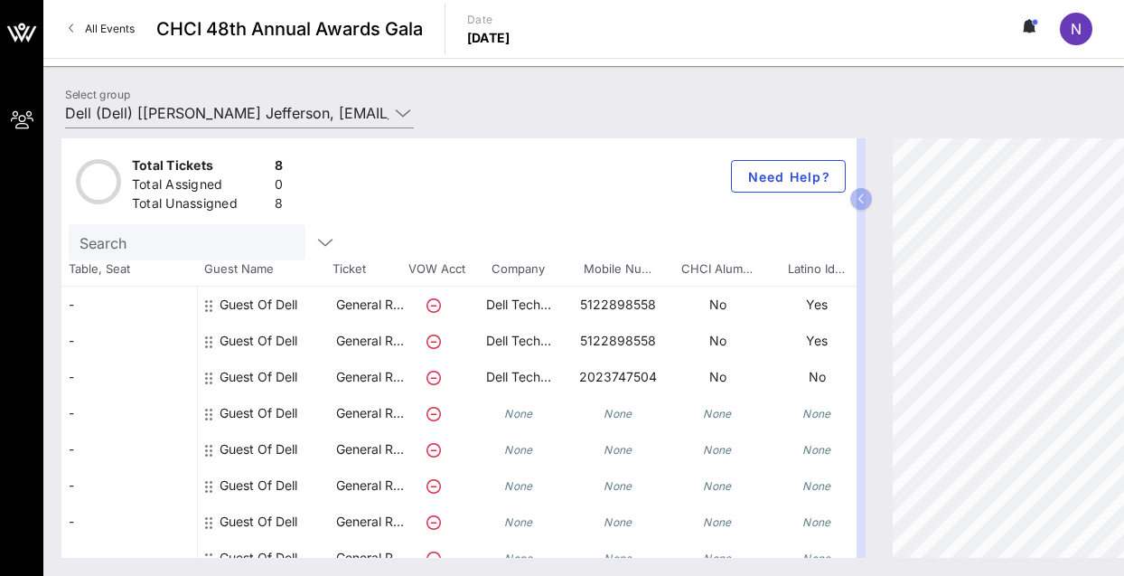
scroll to position [31, 0]
